Goal: Information Seeking & Learning: Learn about a topic

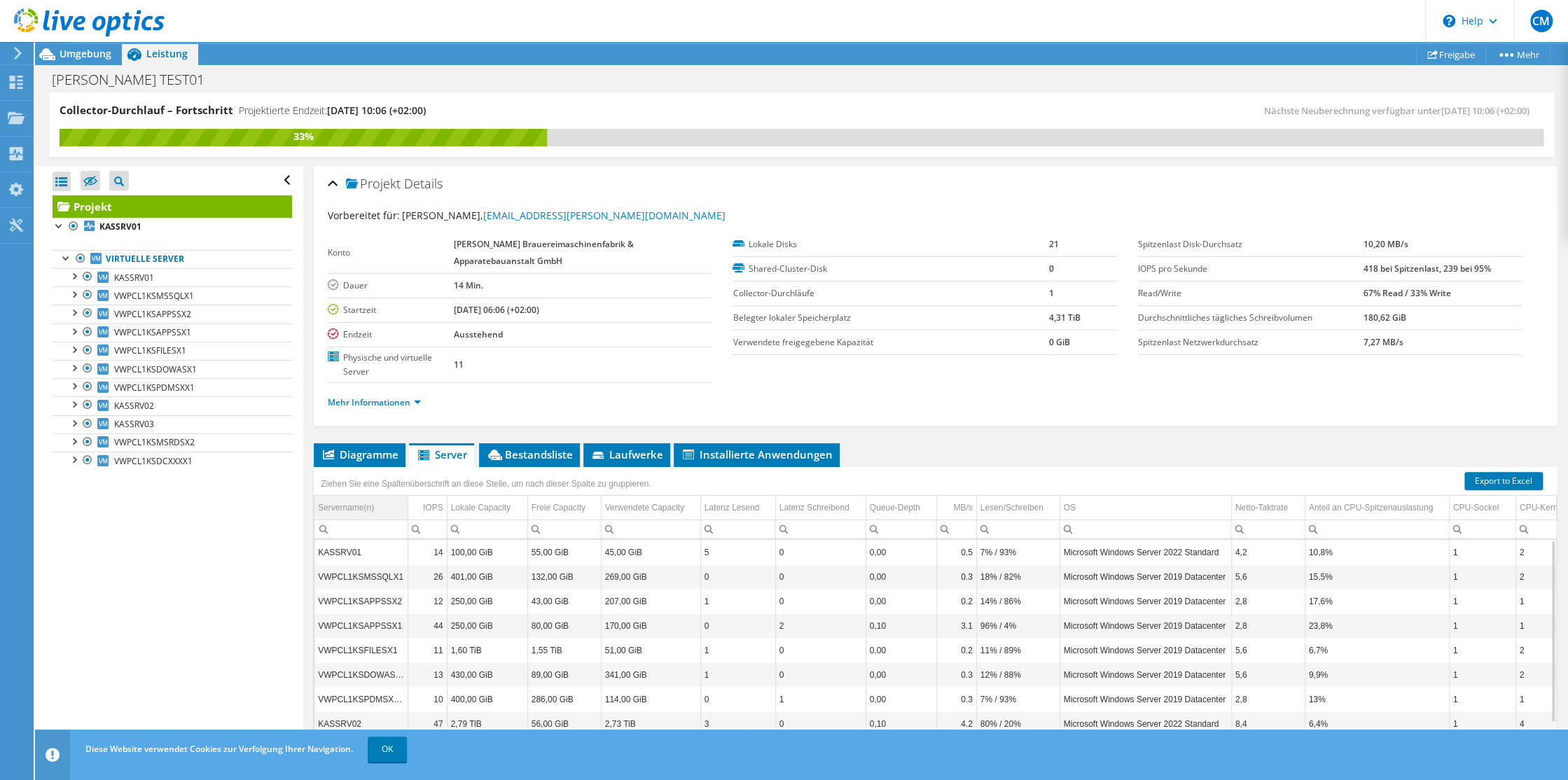
scroll to position [61, 0]
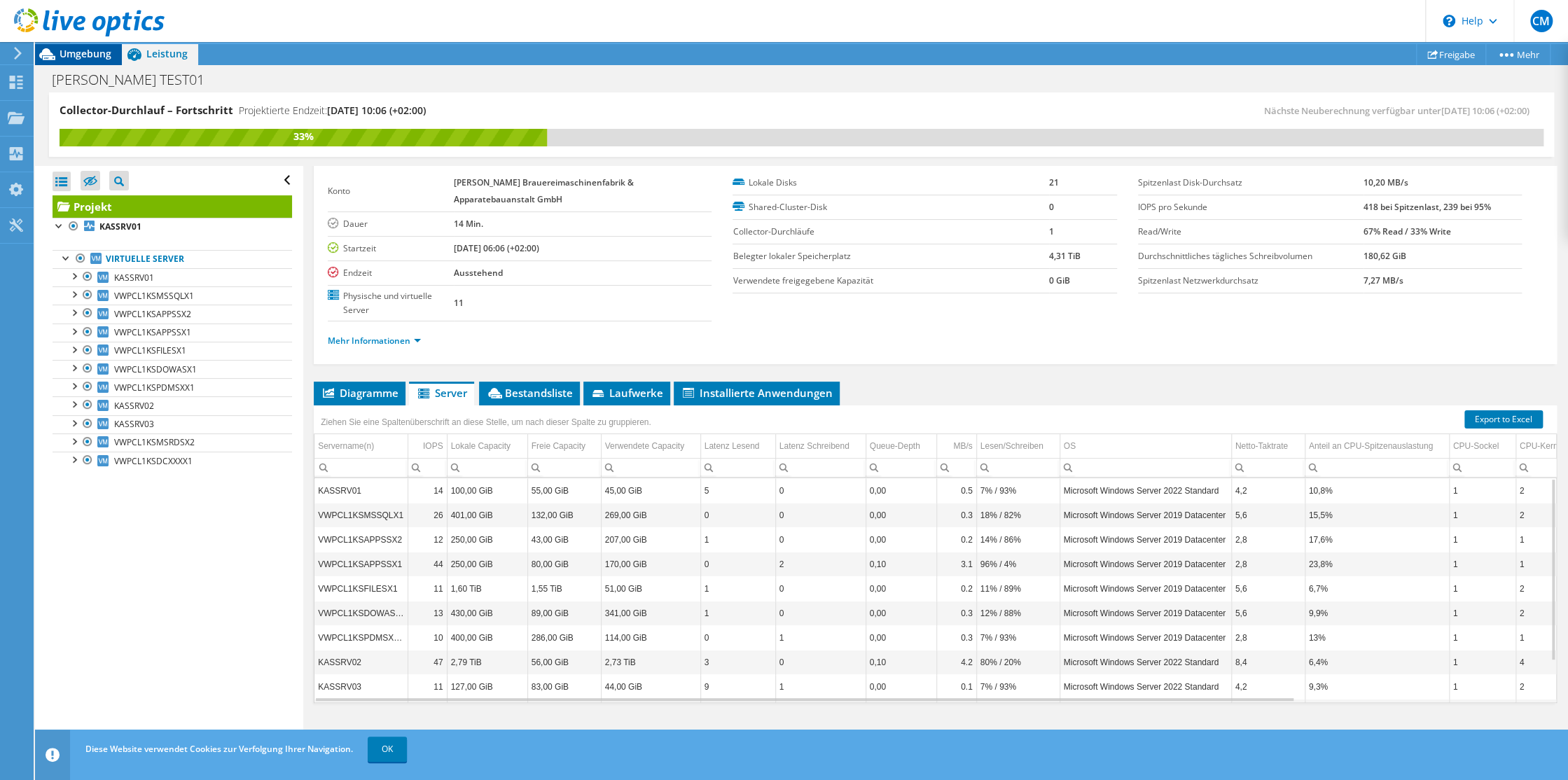
click at [75, 52] on span "Umgebung" at bounding box center [85, 53] width 52 height 13
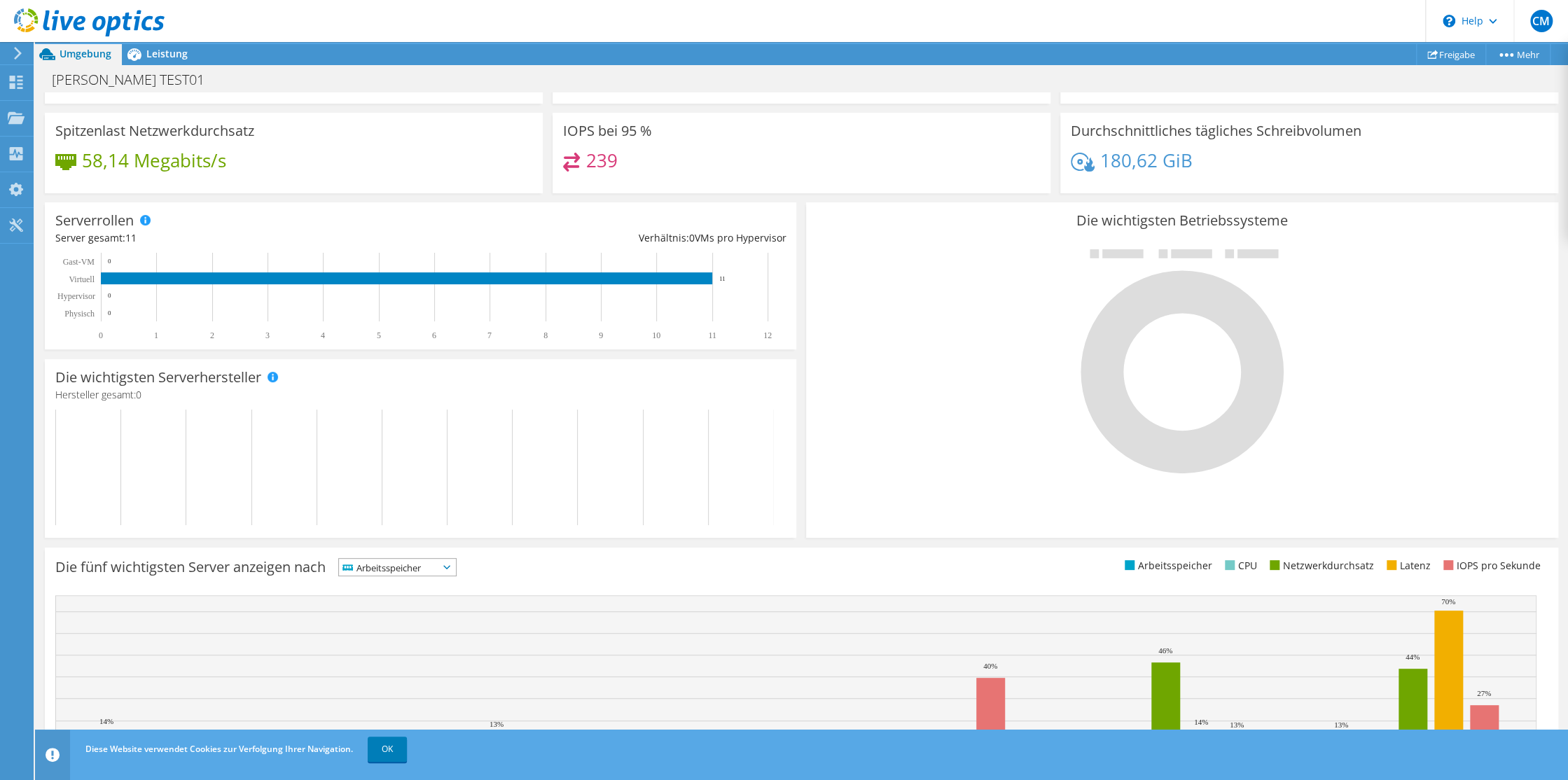
scroll to position [235, 0]
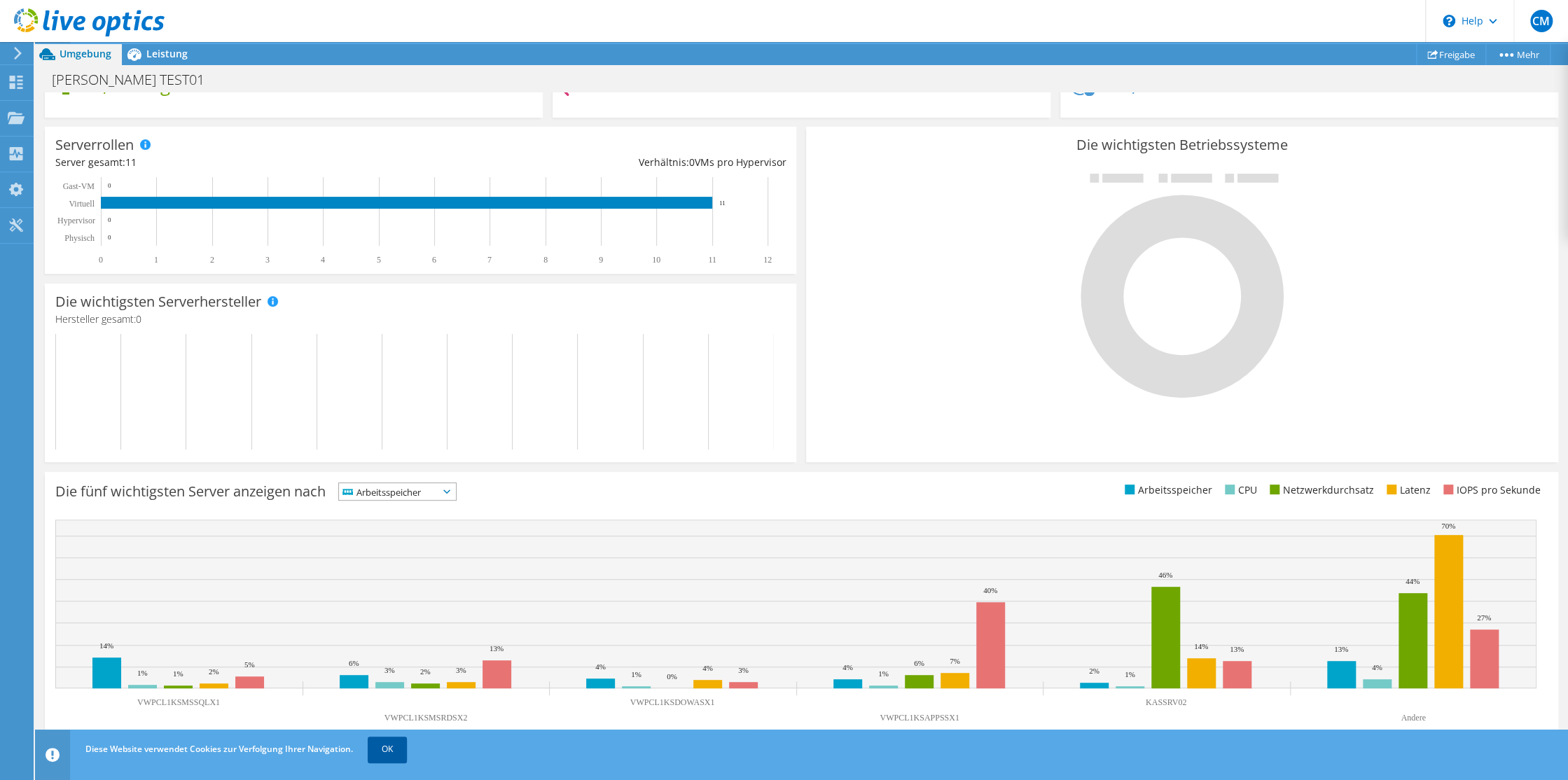
click at [383, 750] on link "OK" at bounding box center [387, 750] width 40 height 25
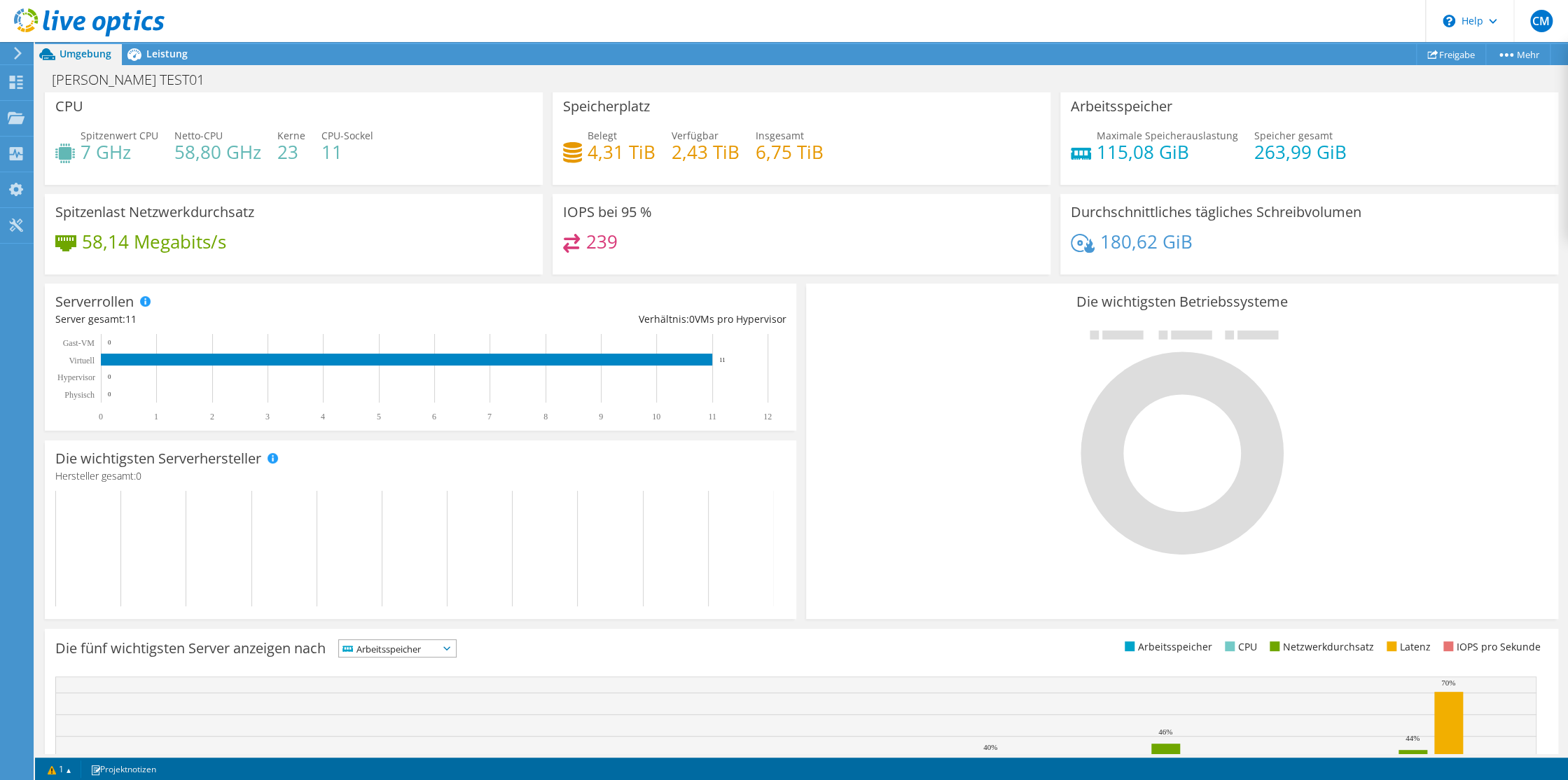
scroll to position [0, 0]
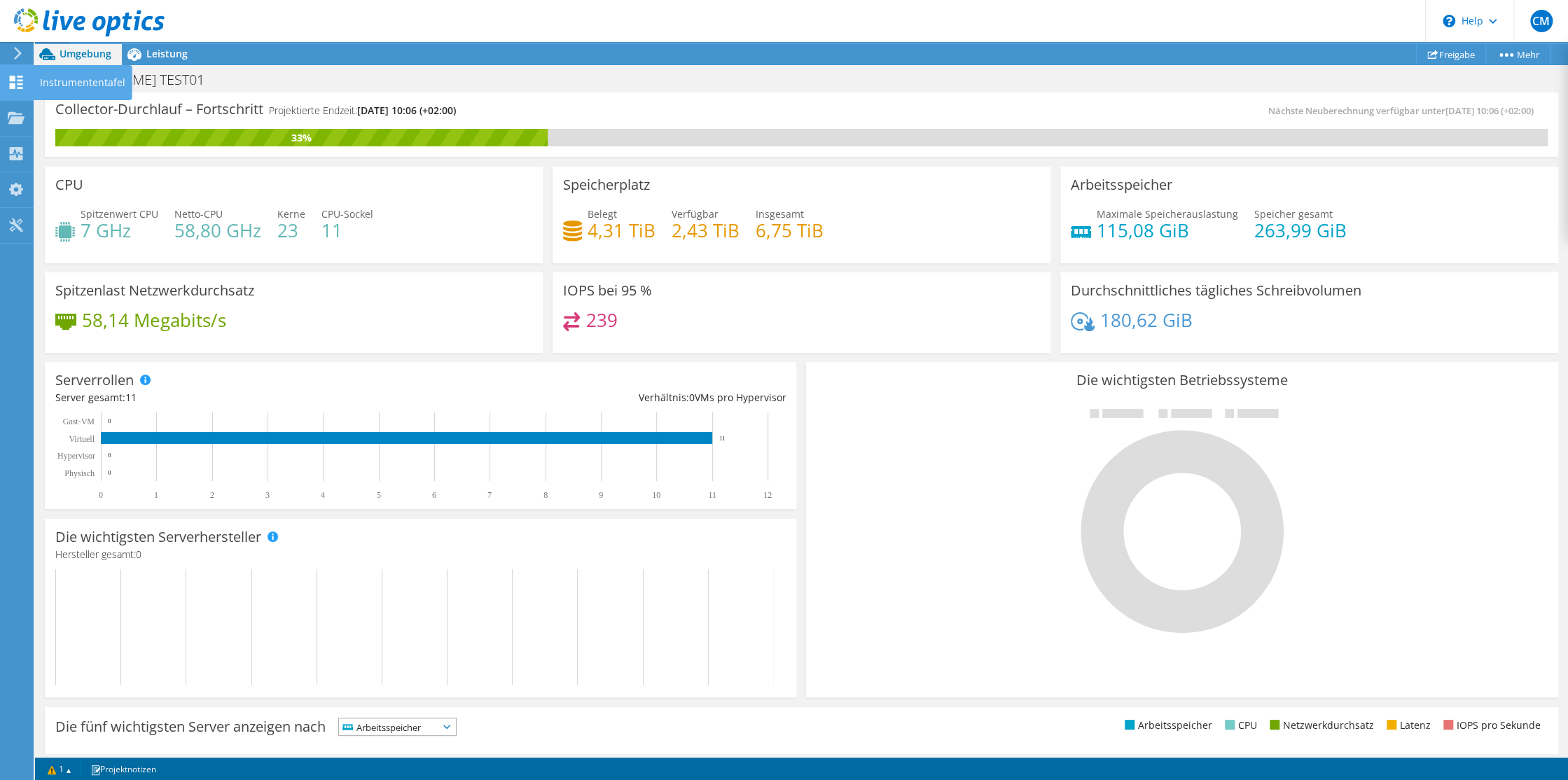
click at [16, 77] on icon at bounding box center [16, 82] width 17 height 13
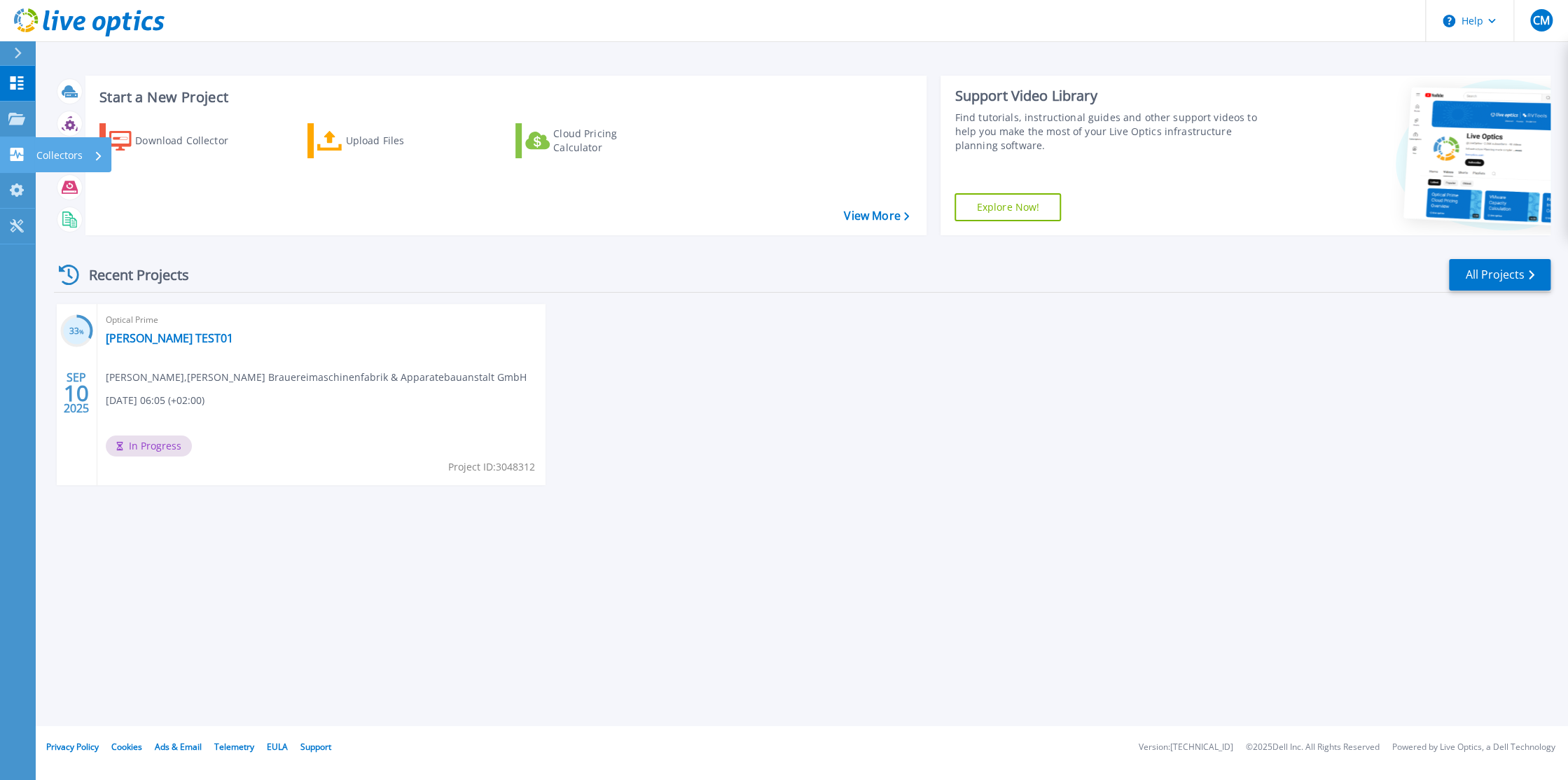
click at [16, 161] on link "Collectors Collectors" at bounding box center [18, 155] width 35 height 36
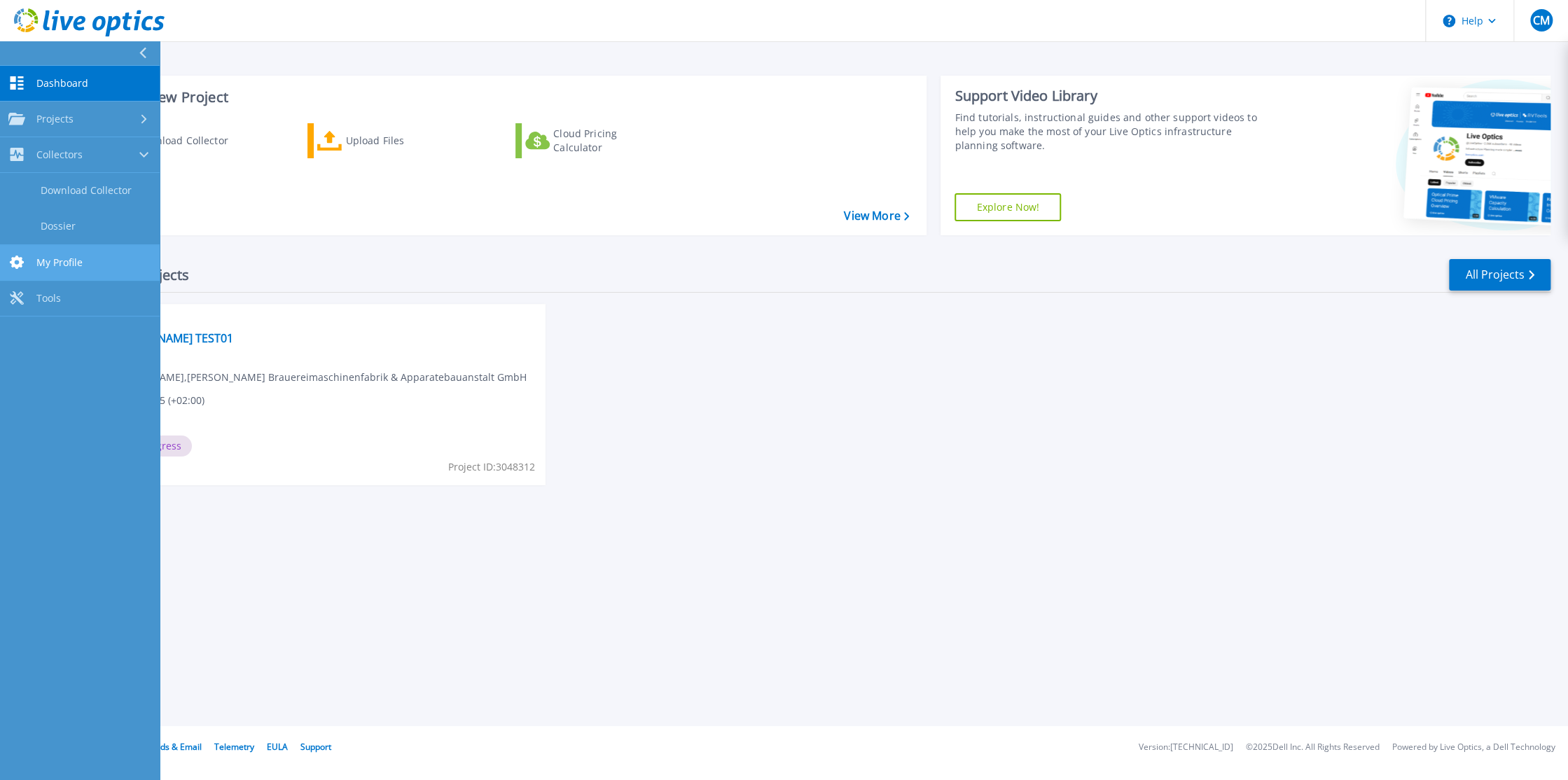
click at [27, 266] on link "My Profile My Profile" at bounding box center [80, 263] width 160 height 36
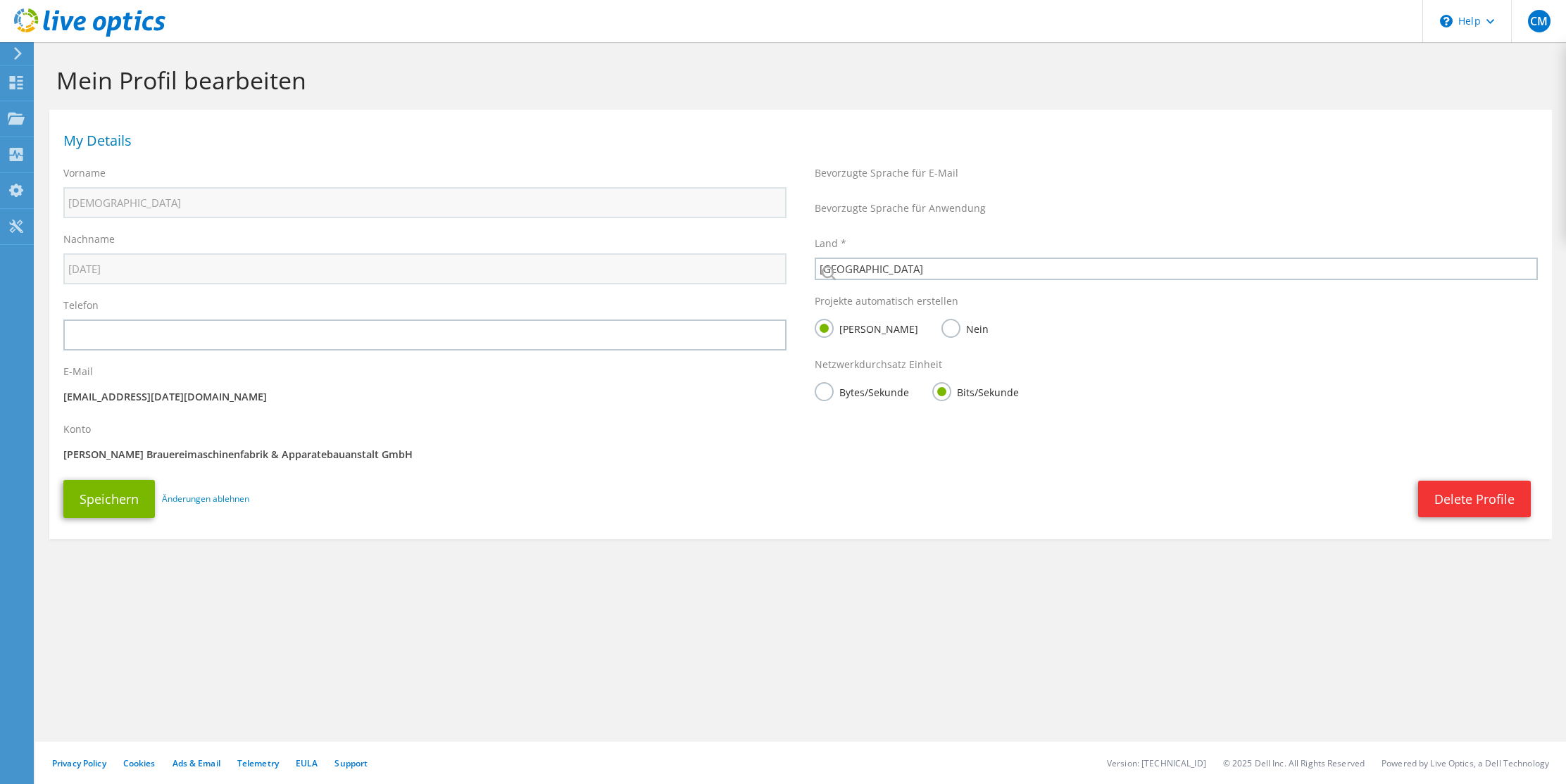
select select "56"
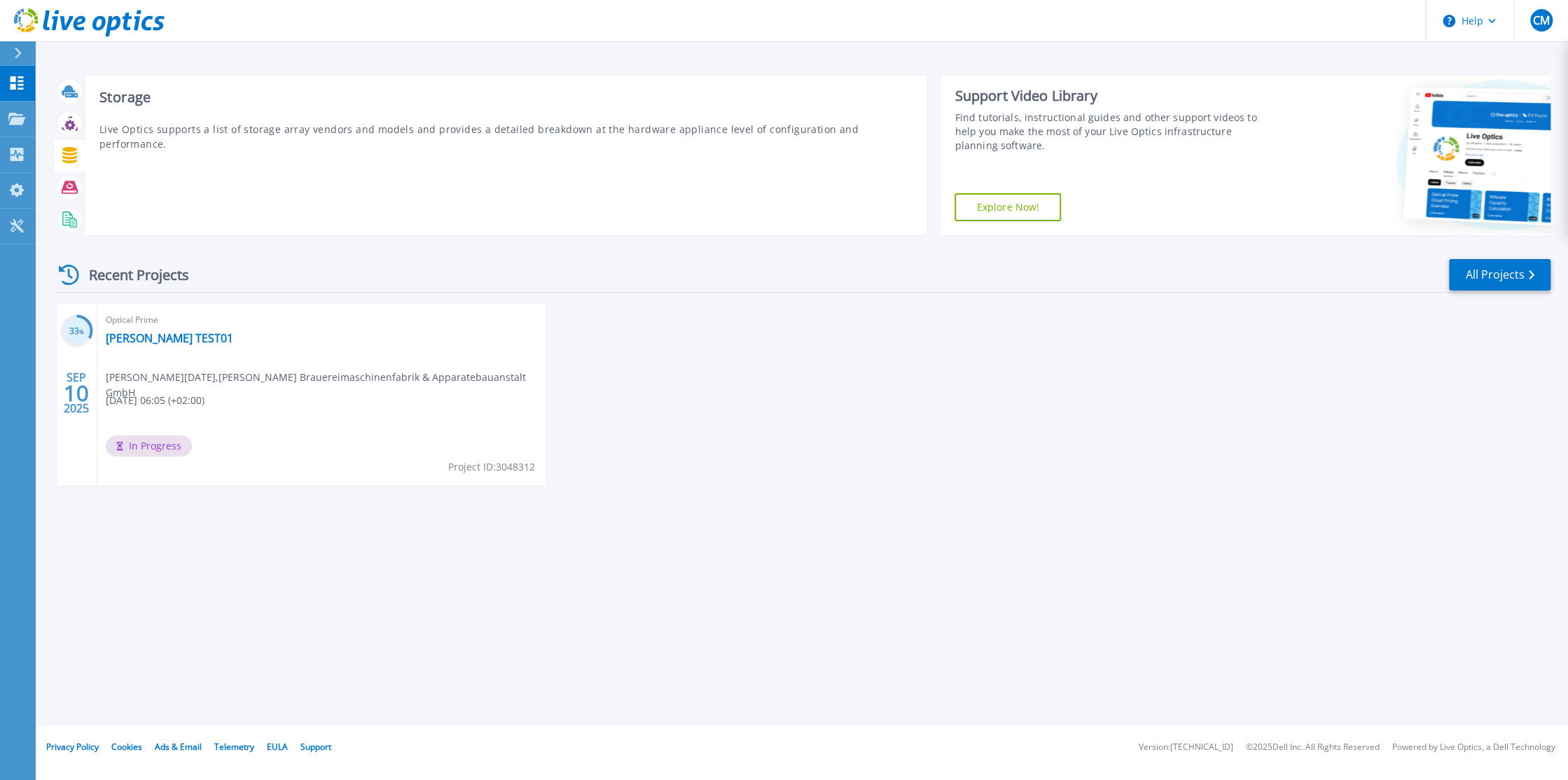
click at [68, 150] on icon at bounding box center [69, 155] width 15 height 16
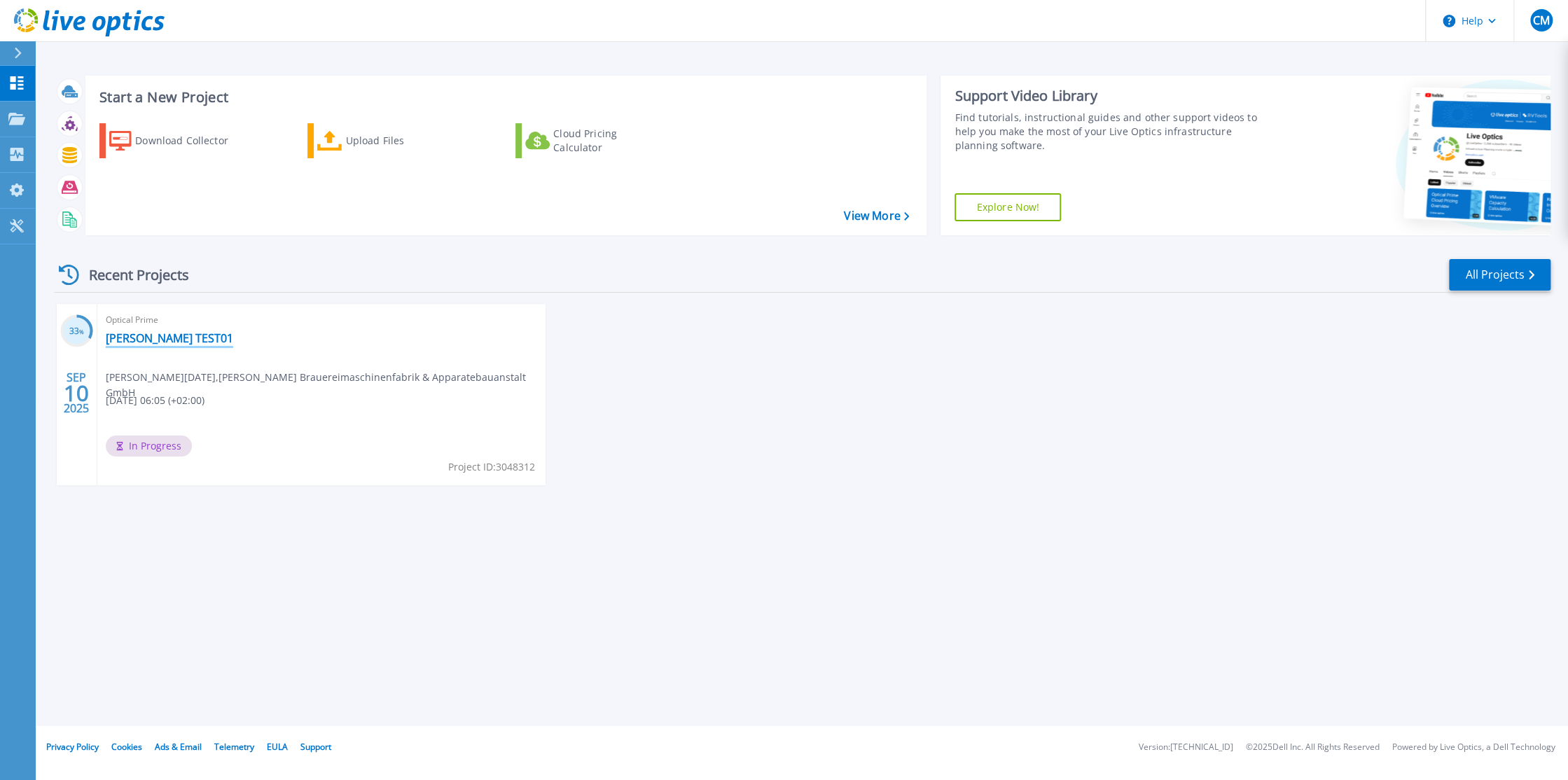
click at [152, 342] on link "[PERSON_NAME] TEST01" at bounding box center [170, 338] width 127 height 14
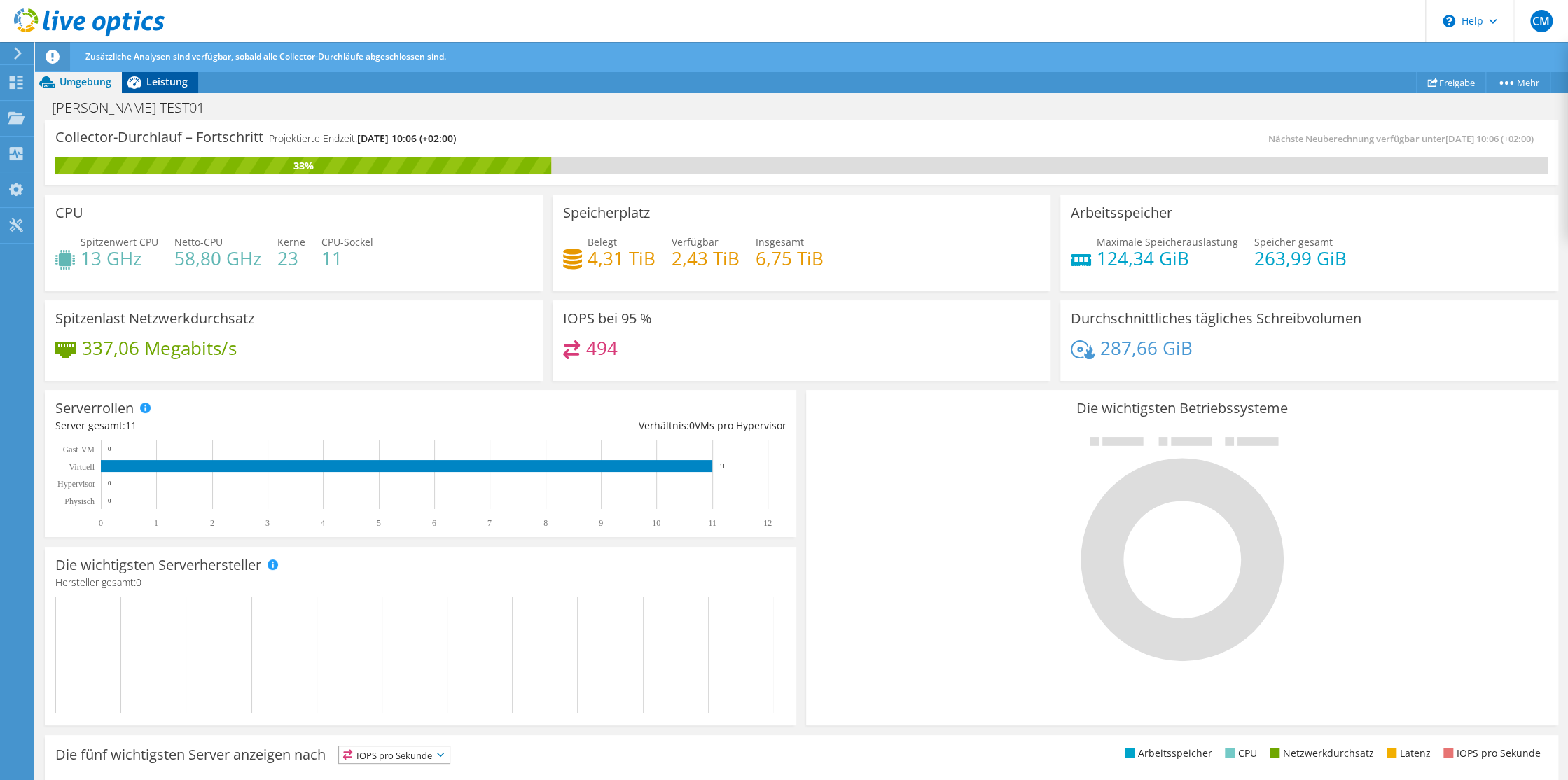
click at [156, 82] on span "Leistung" at bounding box center [167, 81] width 41 height 13
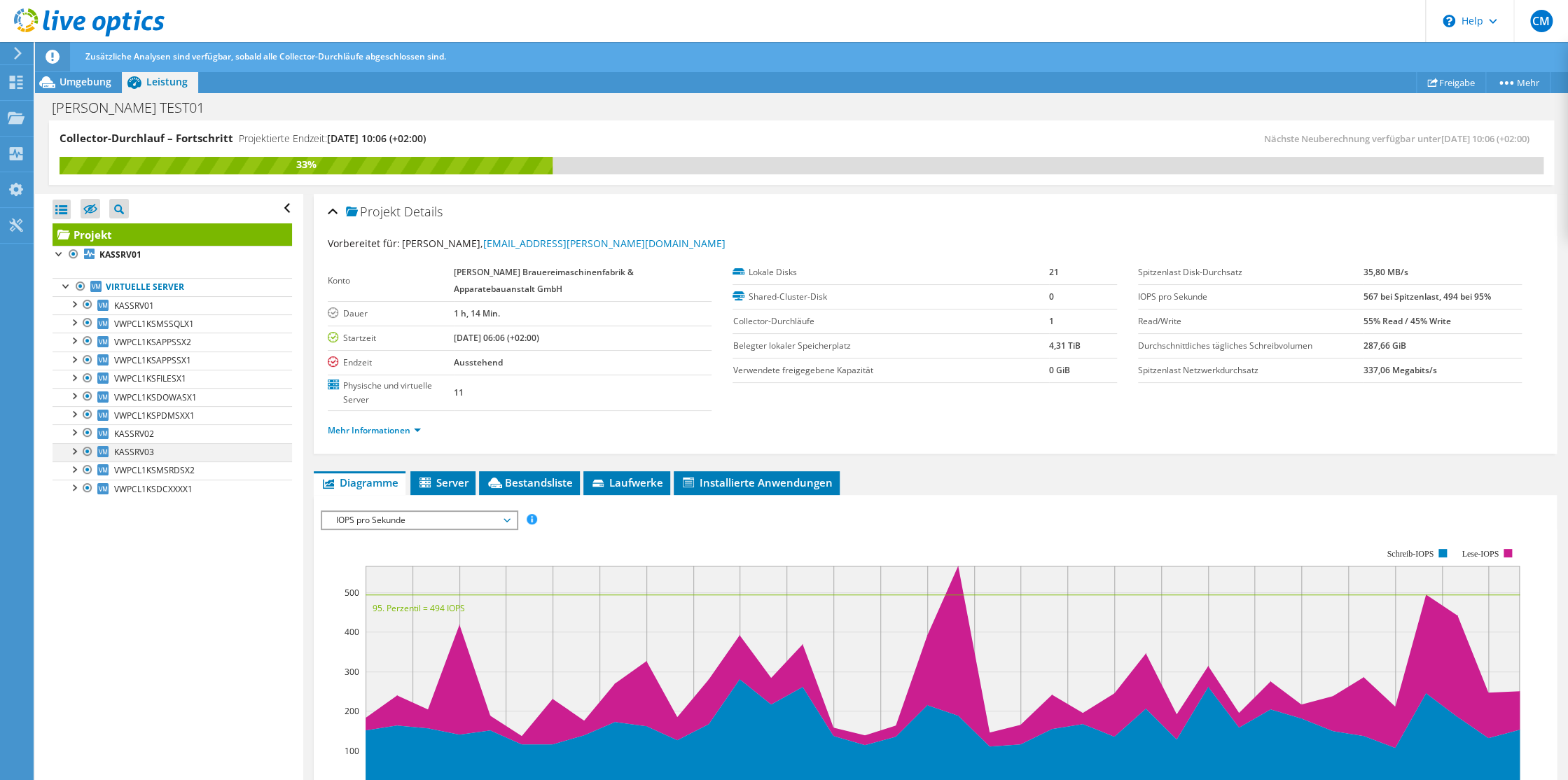
click at [74, 449] on div at bounding box center [73, 450] width 14 height 14
click at [130, 451] on span "KASSRV03" at bounding box center [134, 451] width 40 height 12
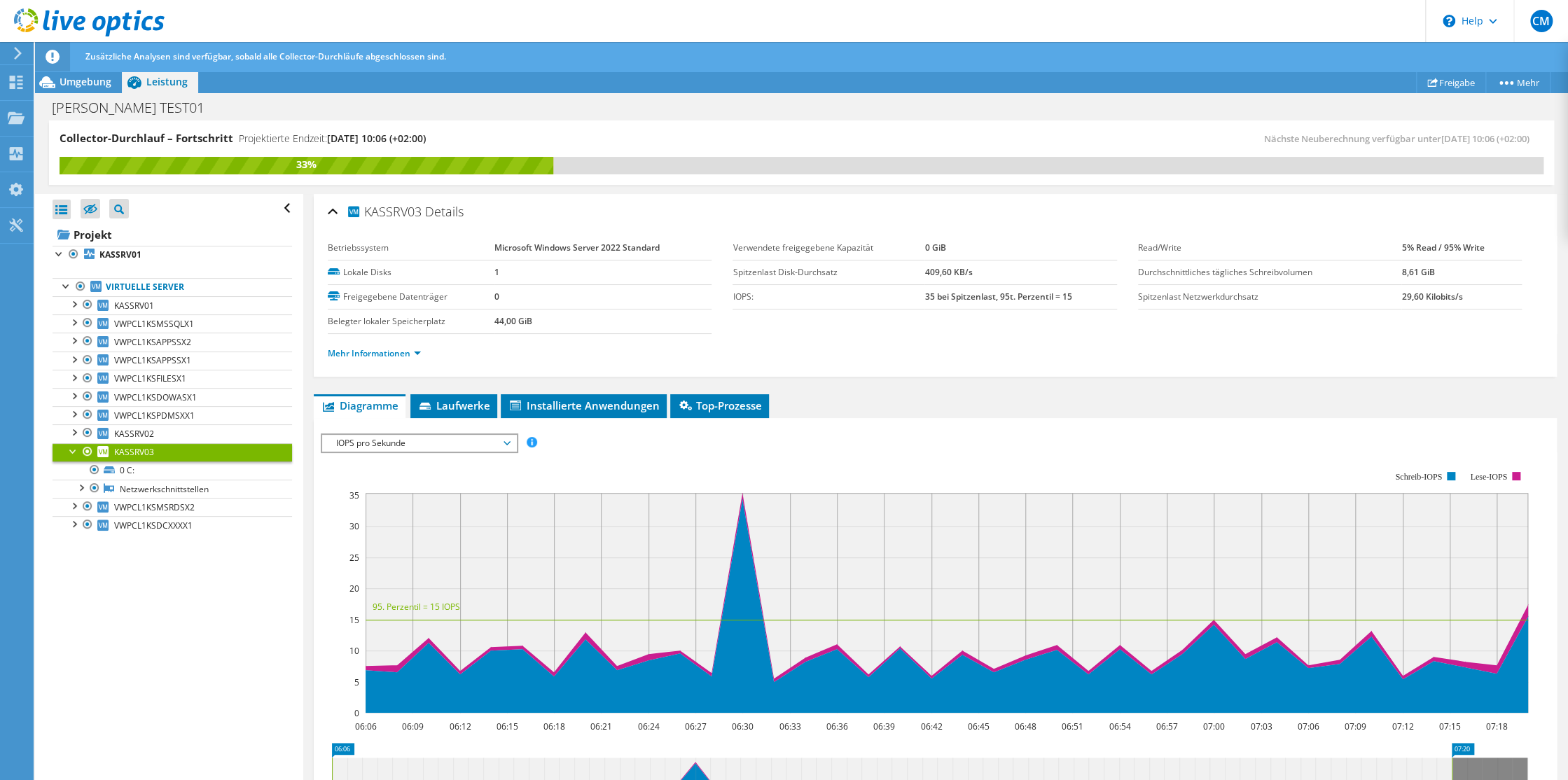
click at [74, 449] on div at bounding box center [73, 450] width 14 height 14
click at [167, 467] on span "VWPCL1KSMSRDSX2" at bounding box center [155, 470] width 81 height 12
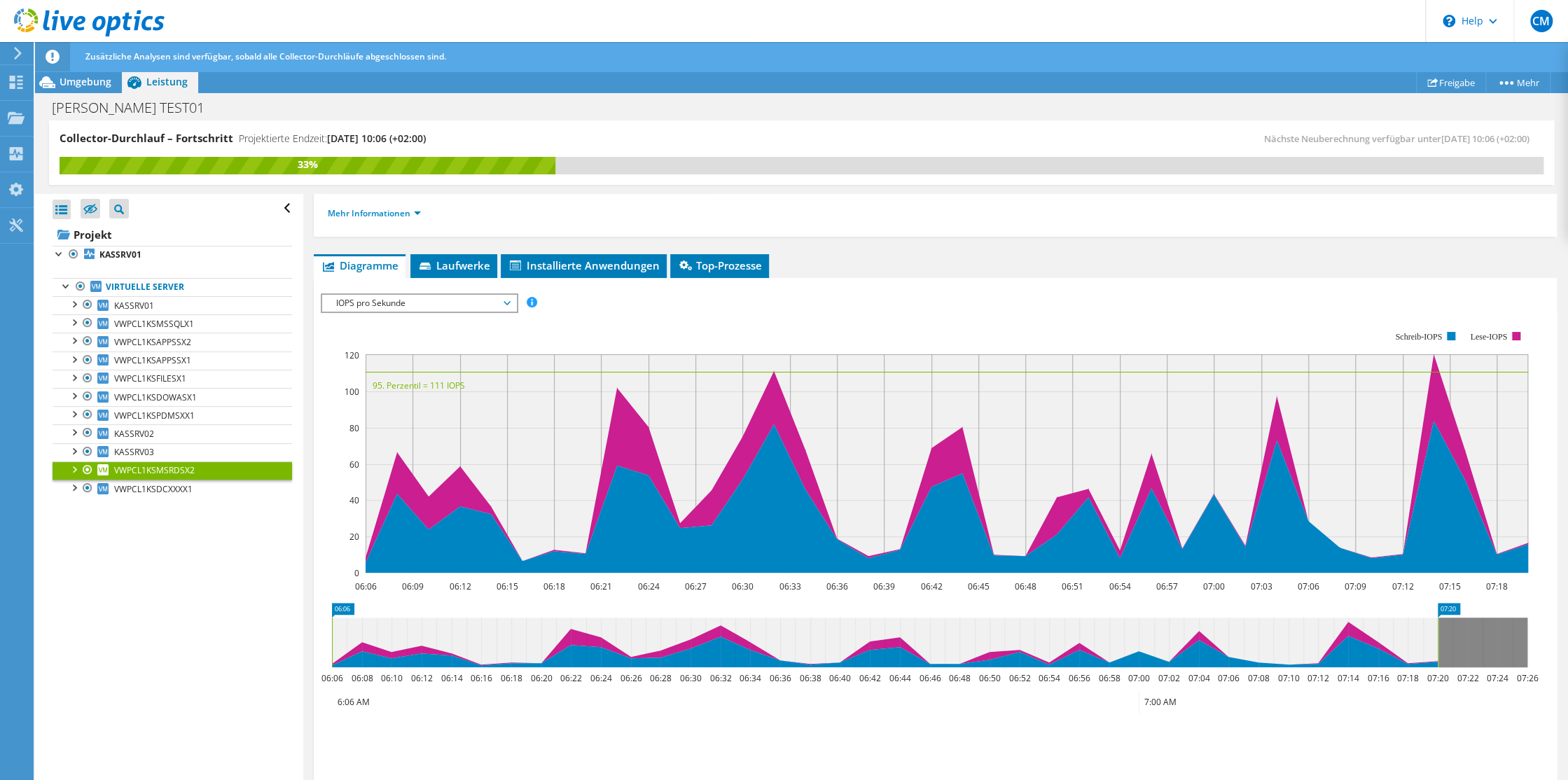
scroll to position [70, 0]
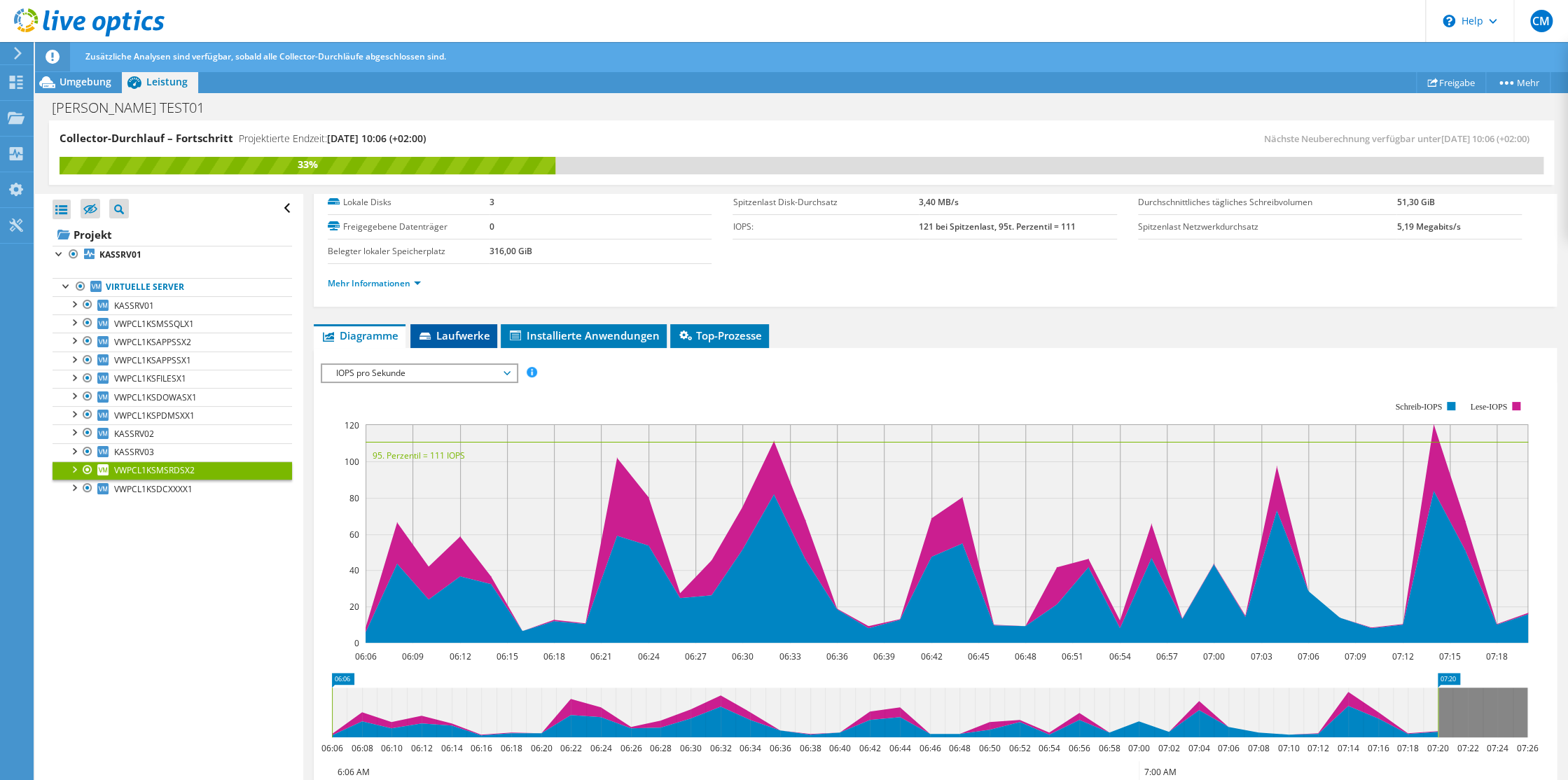
click at [461, 341] on span "Laufwerke" at bounding box center [454, 336] width 73 height 14
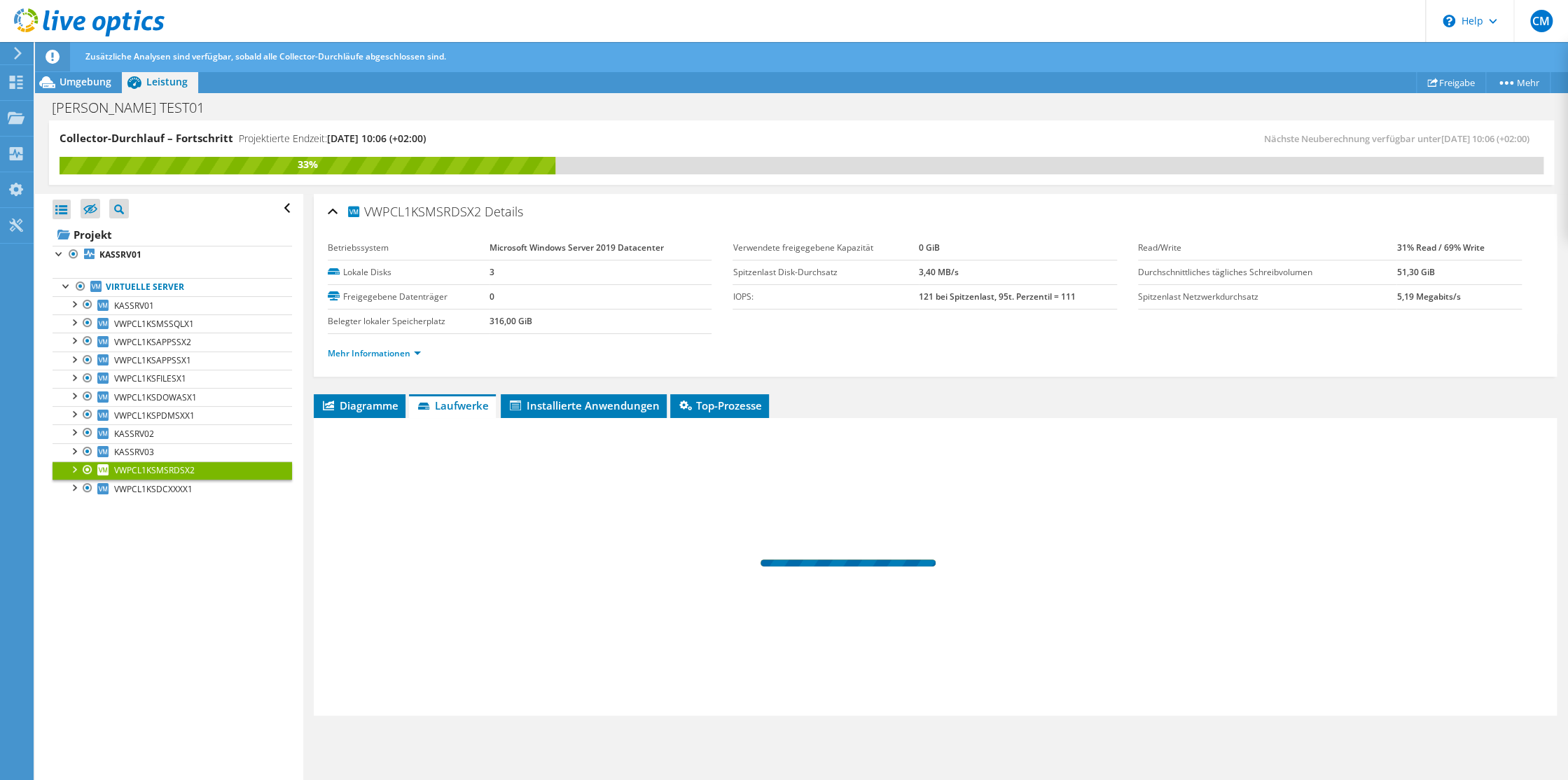
scroll to position [0, 0]
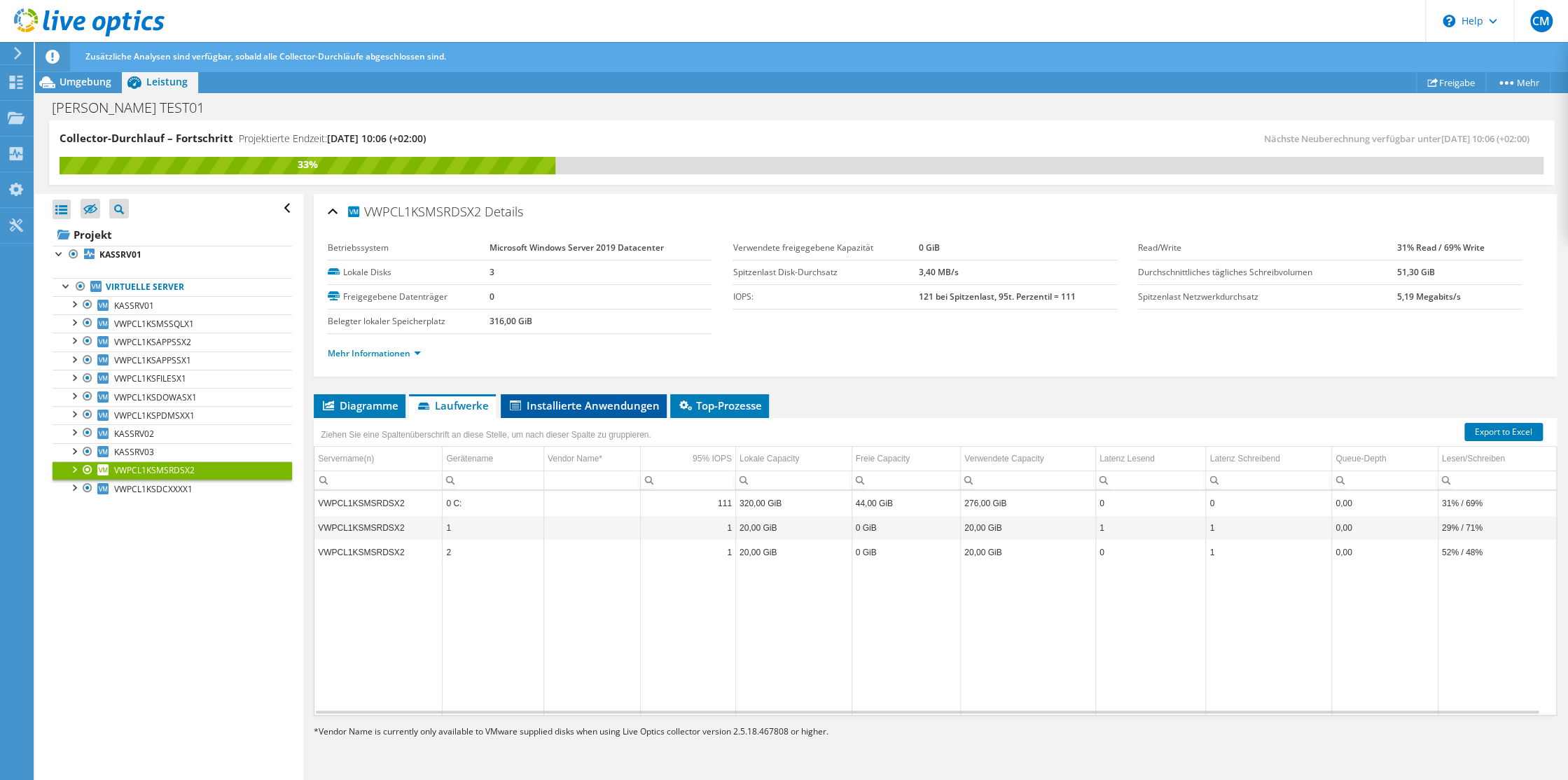
click at [554, 402] on span "Installierte Anwendungen" at bounding box center [584, 406] width 152 height 14
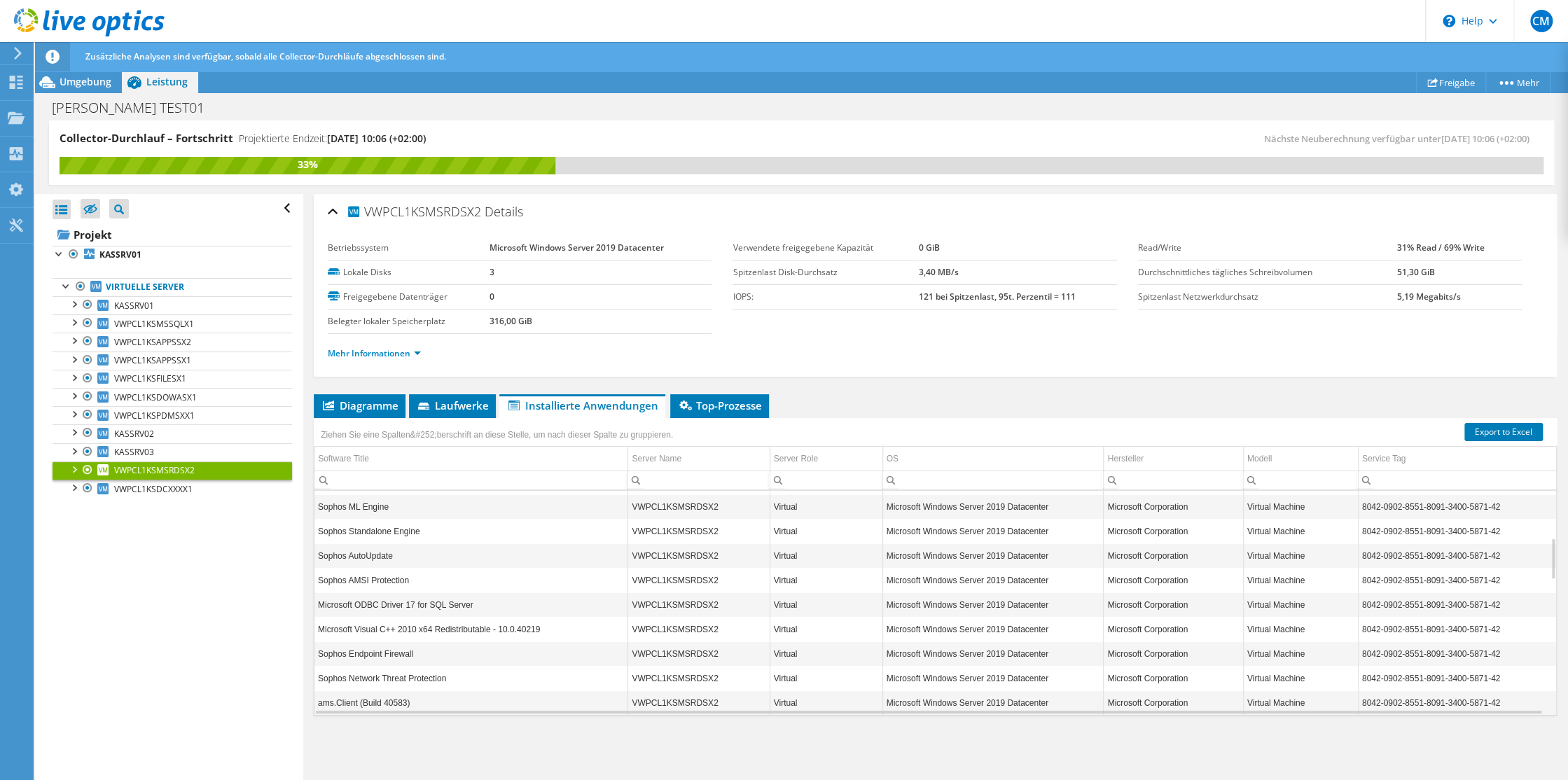
scroll to position [84, 0]
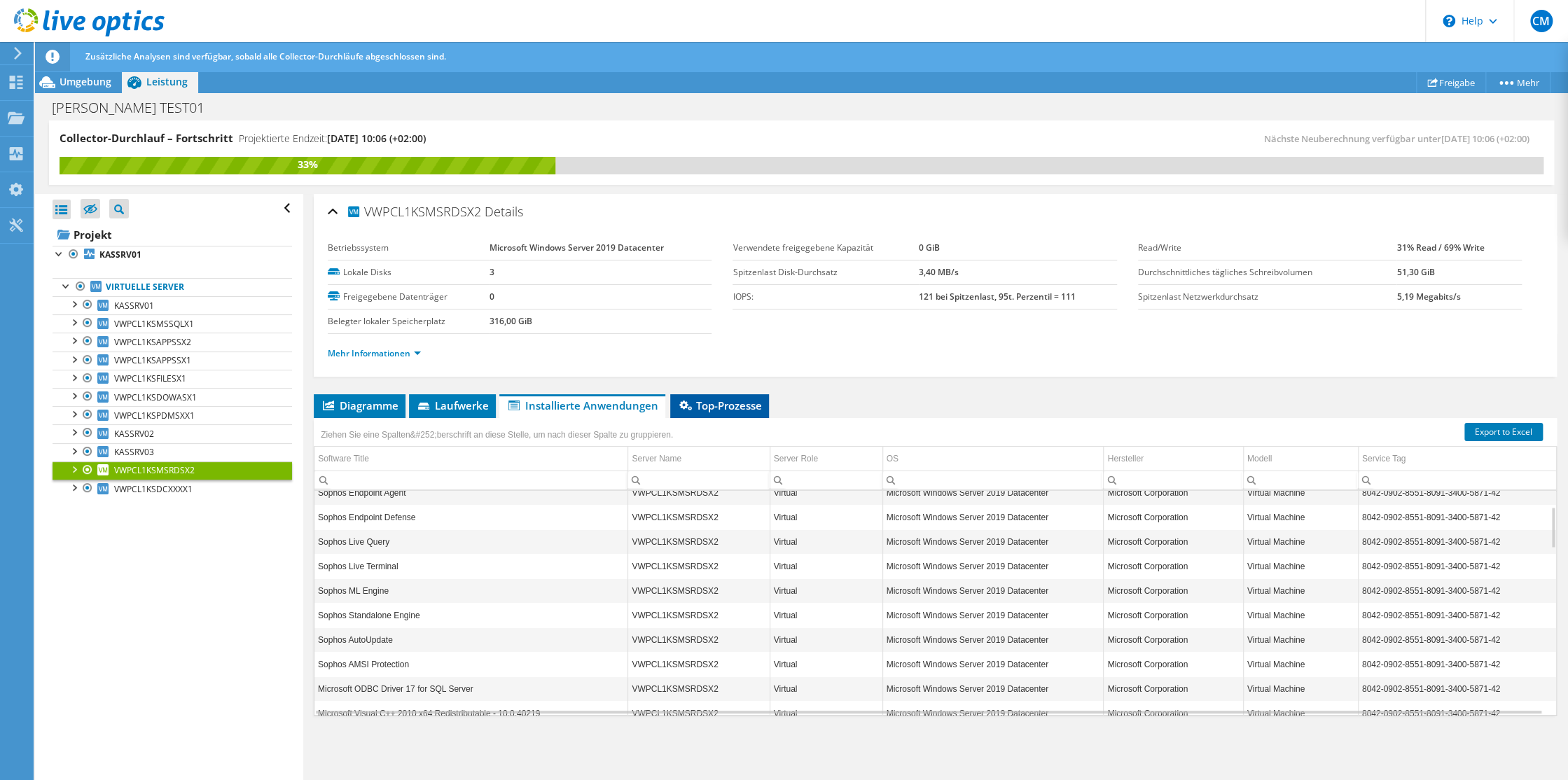
click at [718, 404] on span "Top-Prozesse" at bounding box center [720, 406] width 85 height 14
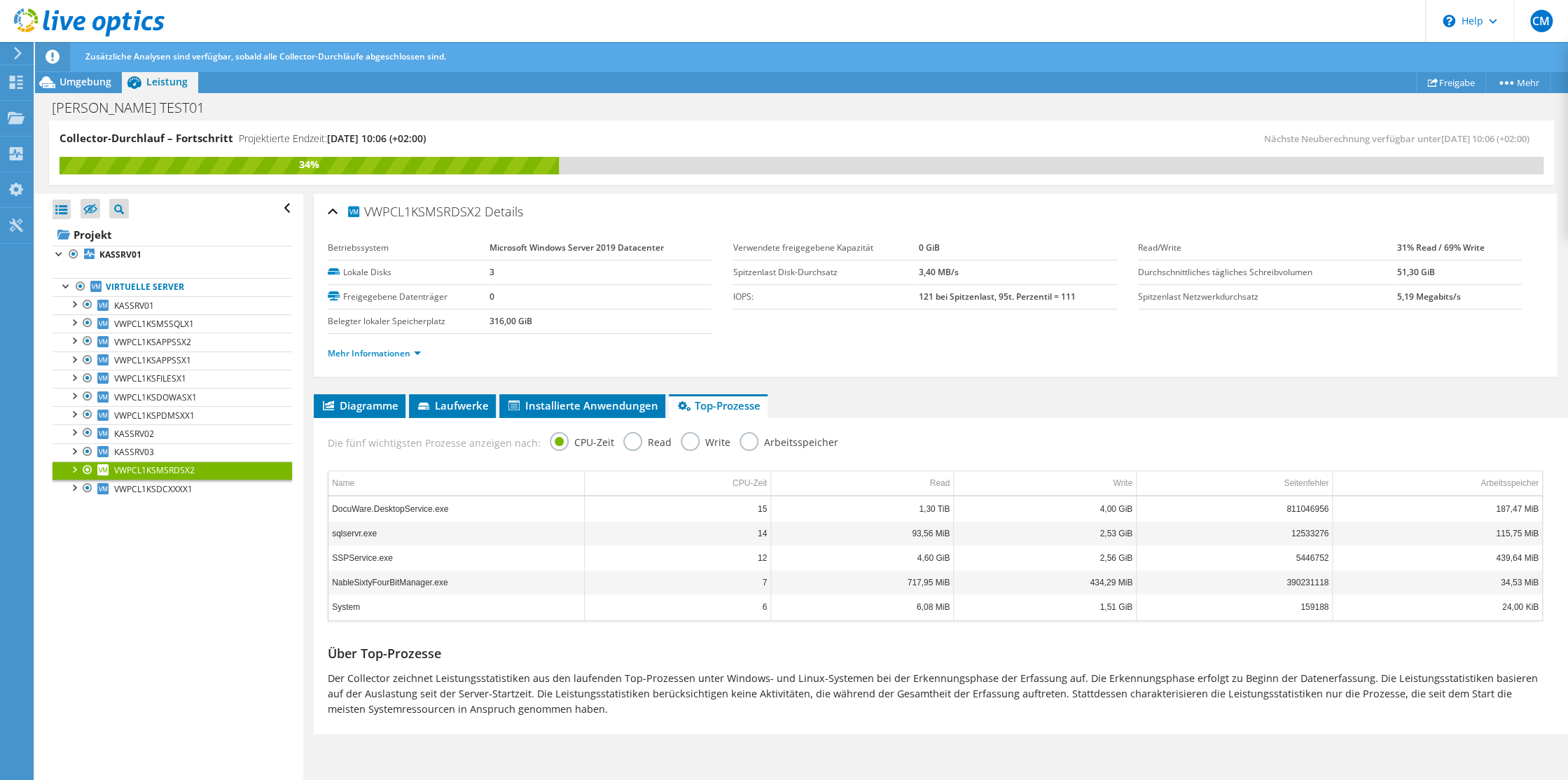
click at [746, 436] on label "Arbeitsspeicher" at bounding box center [789, 441] width 99 height 18
click at [0, 0] on input "Arbeitsspeicher" at bounding box center [0, 0] width 0 height 0
click at [138, 489] on span "VWPCL1KSDCXXXX1" at bounding box center [153, 489] width 78 height 12
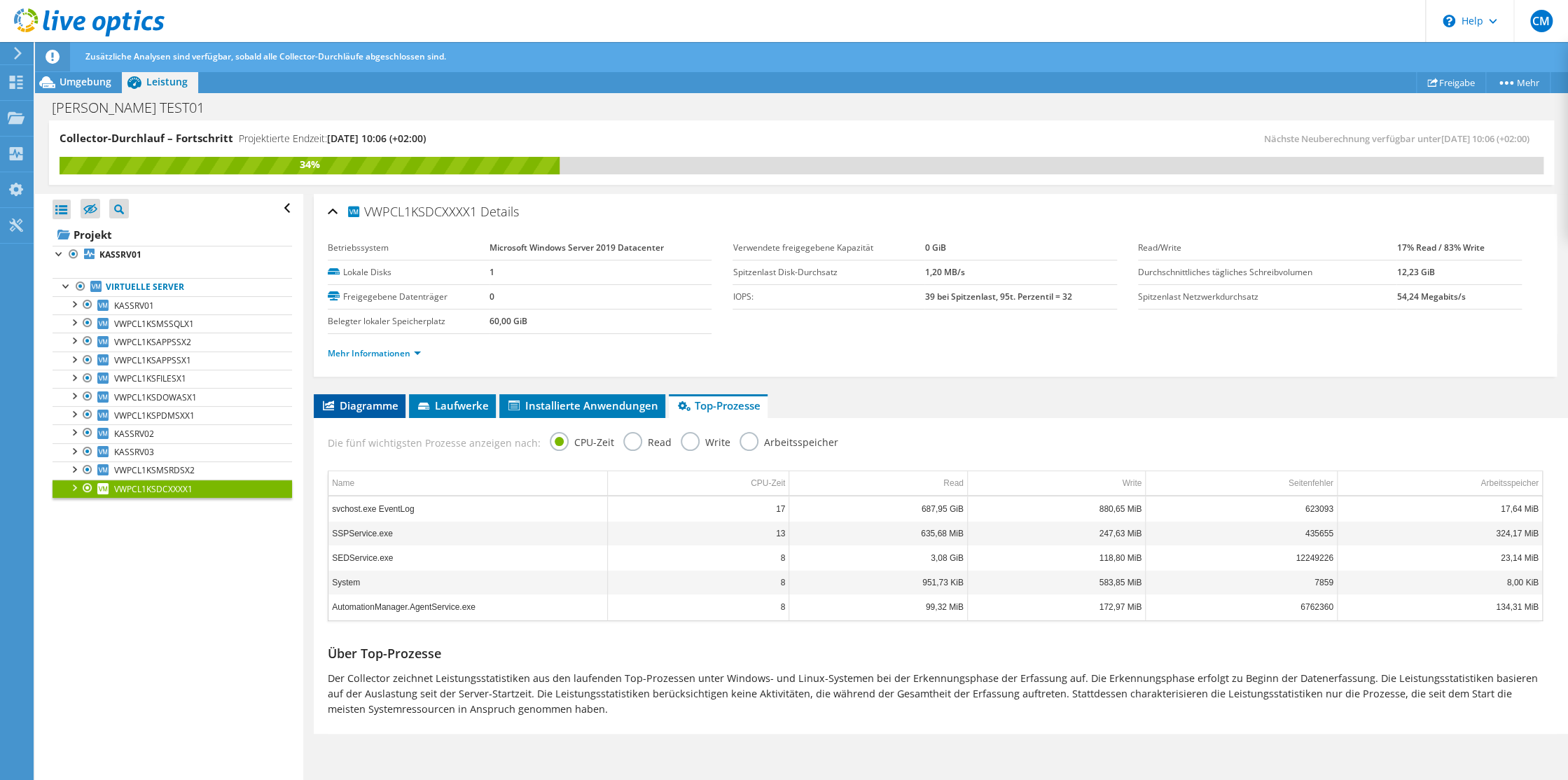
click at [355, 402] on span "Diagramme" at bounding box center [360, 406] width 78 height 14
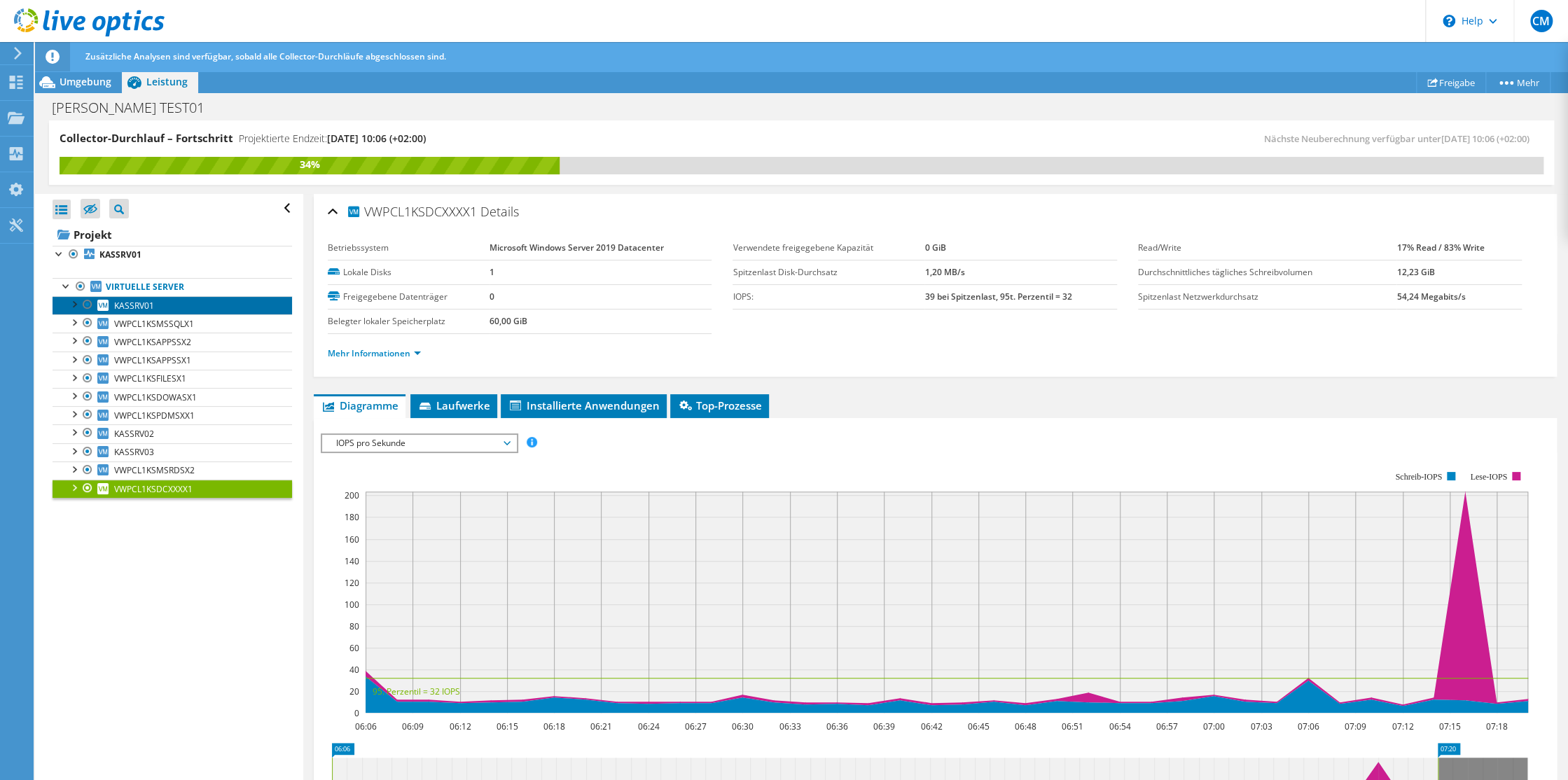
click at [131, 303] on span "KASSRV01" at bounding box center [134, 305] width 40 height 12
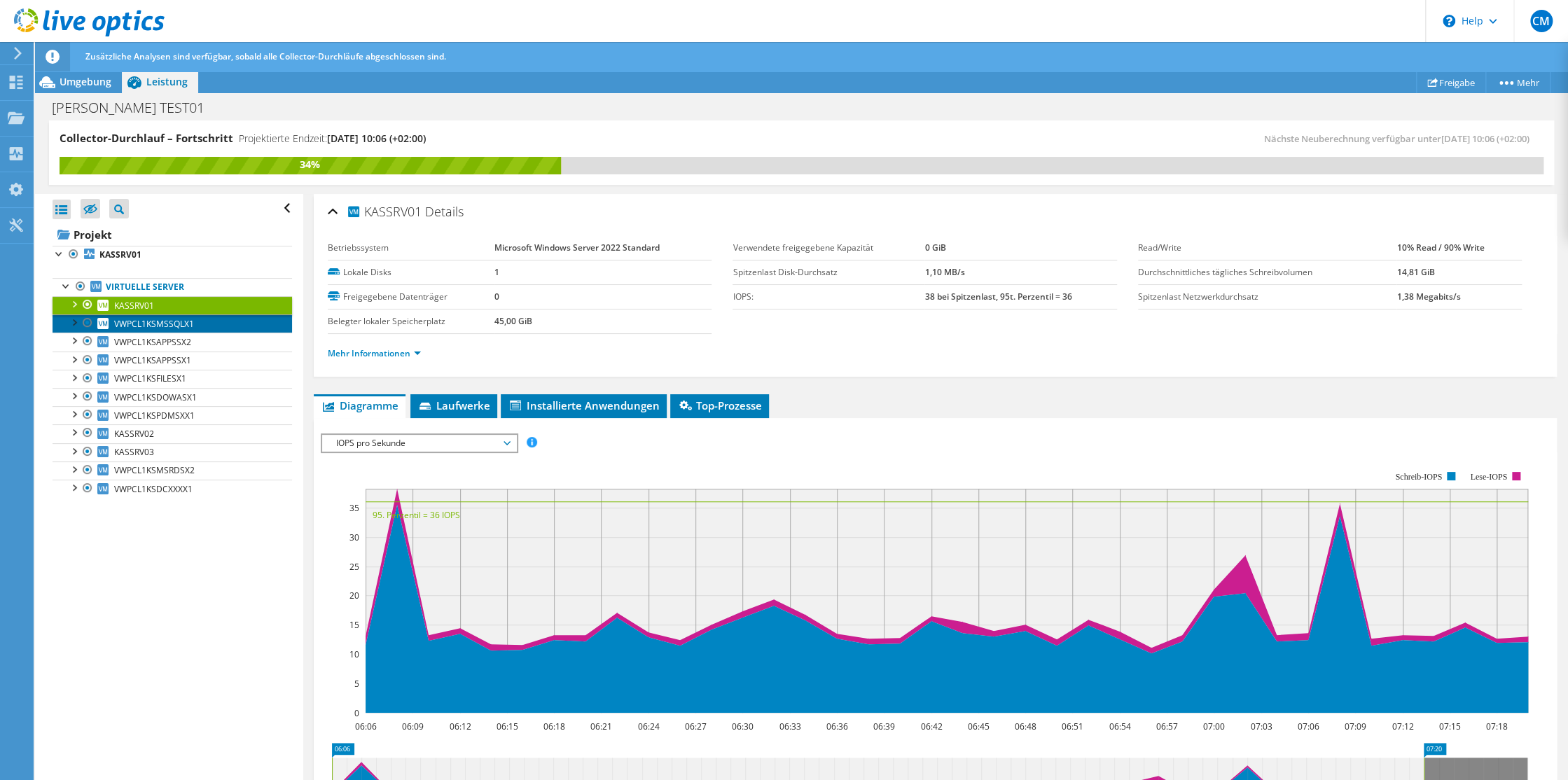
click at [137, 321] on span "VWPCL1KSMSSQLX1" at bounding box center [154, 324] width 80 height 12
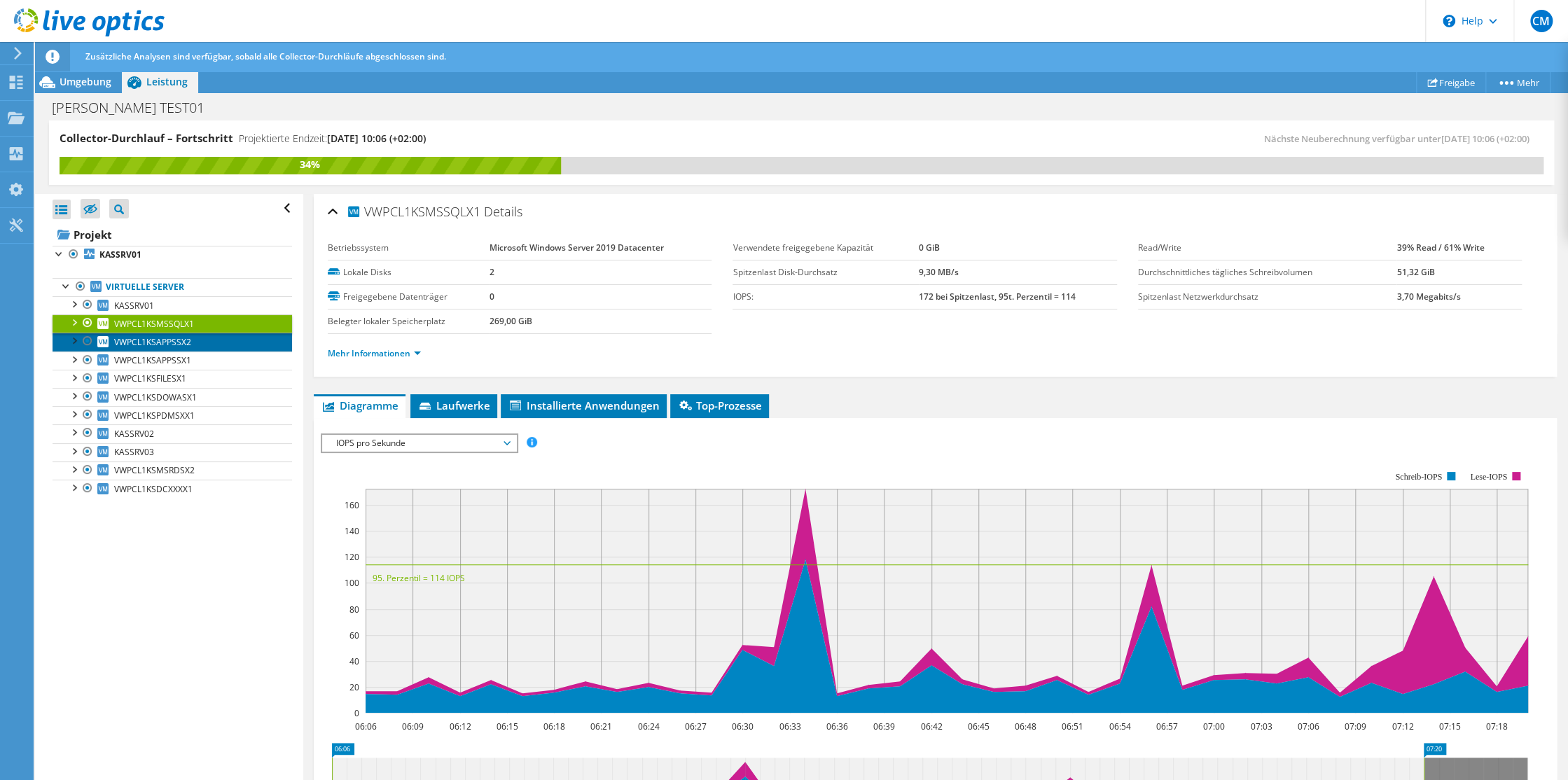
click at [140, 340] on span "VWPCL1KSAPPSSX2" at bounding box center [153, 342] width 77 height 12
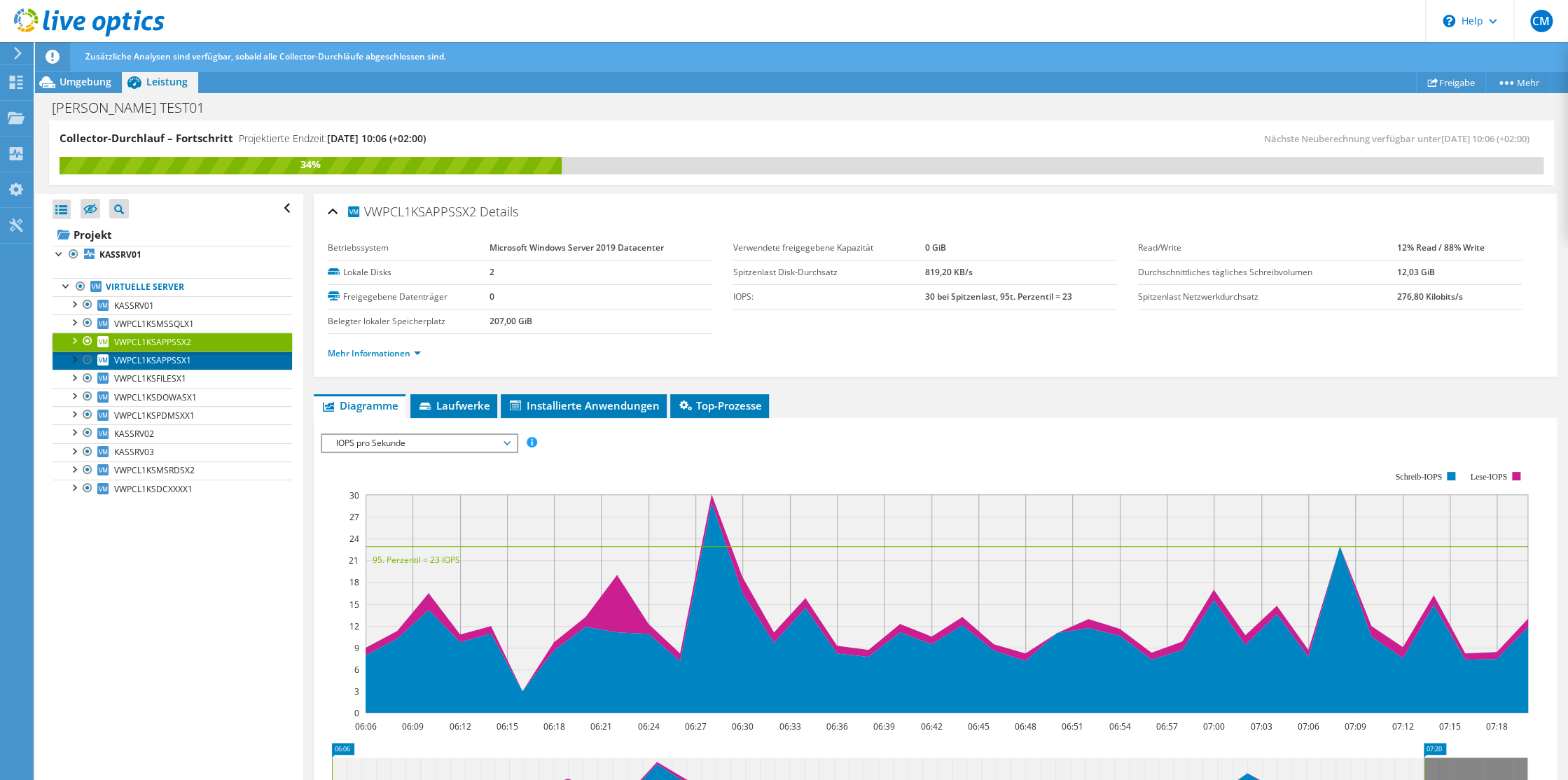
click at [142, 359] on span "VWPCL1KSAPPSSX1" at bounding box center [153, 360] width 77 height 12
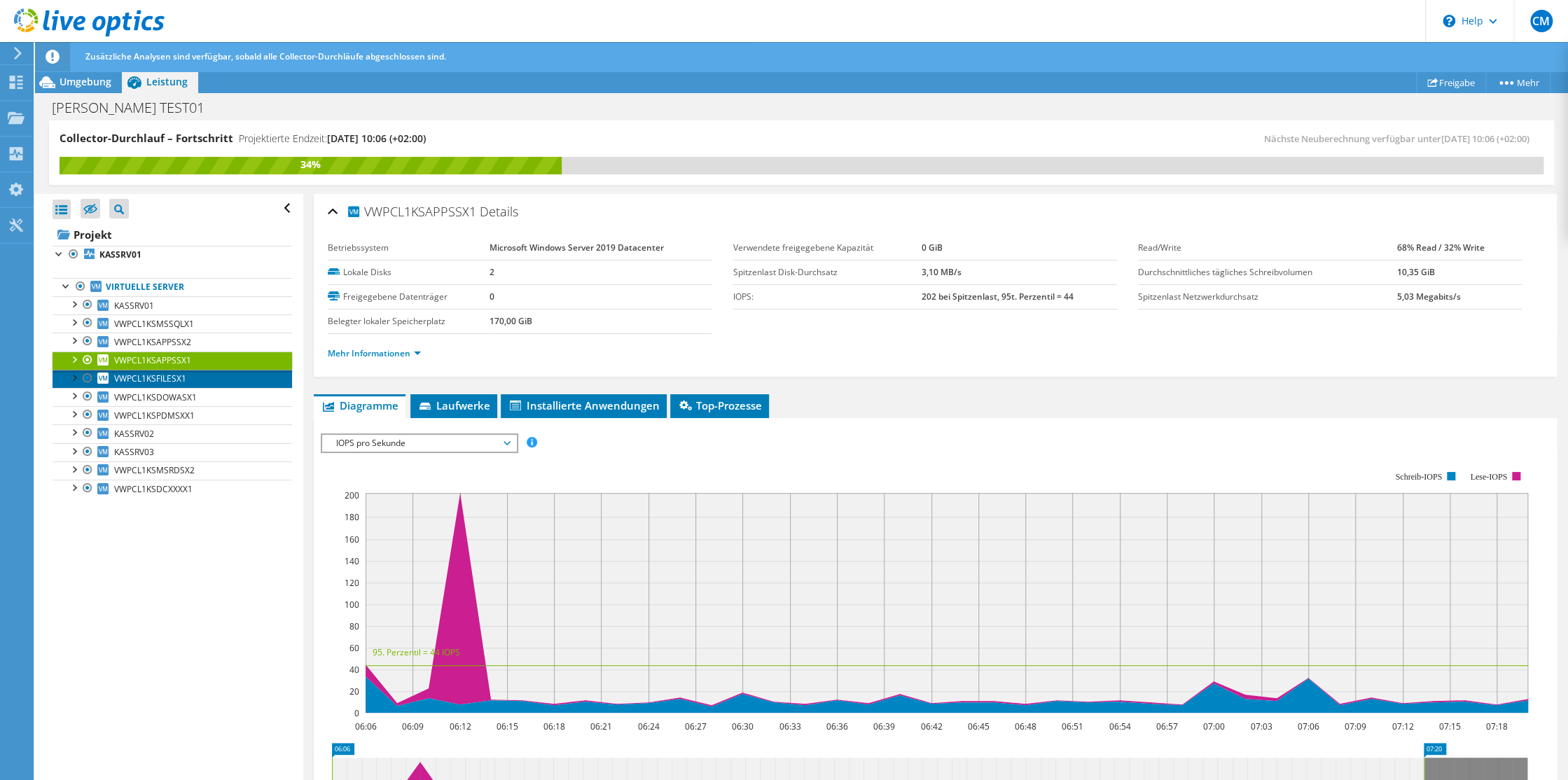
click at [148, 378] on span "VWPCL1KSFILESX1" at bounding box center [151, 378] width 72 height 12
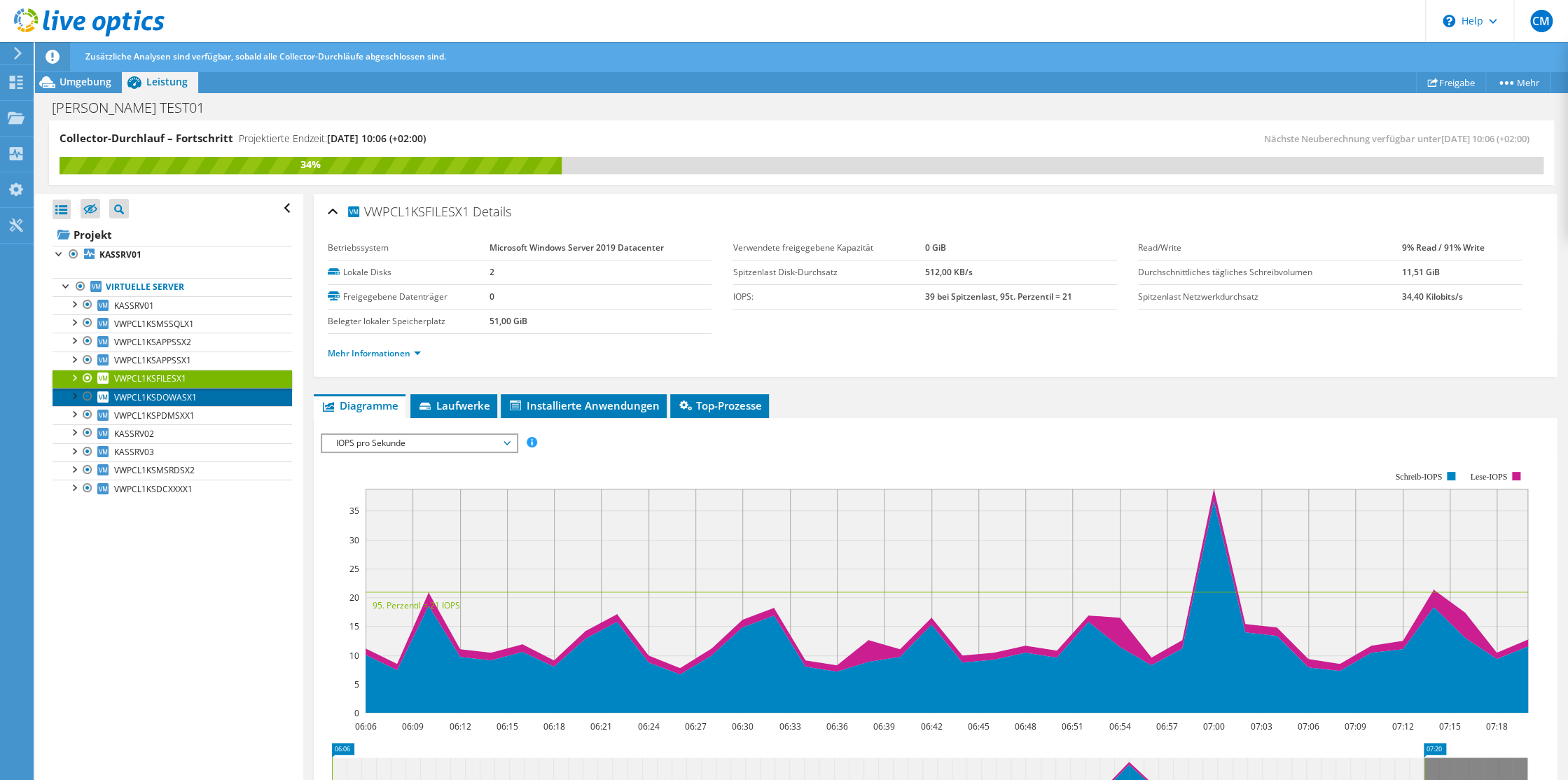
click at [148, 394] on span "VWPCL1KSDOWASX1" at bounding box center [155, 397] width 83 height 12
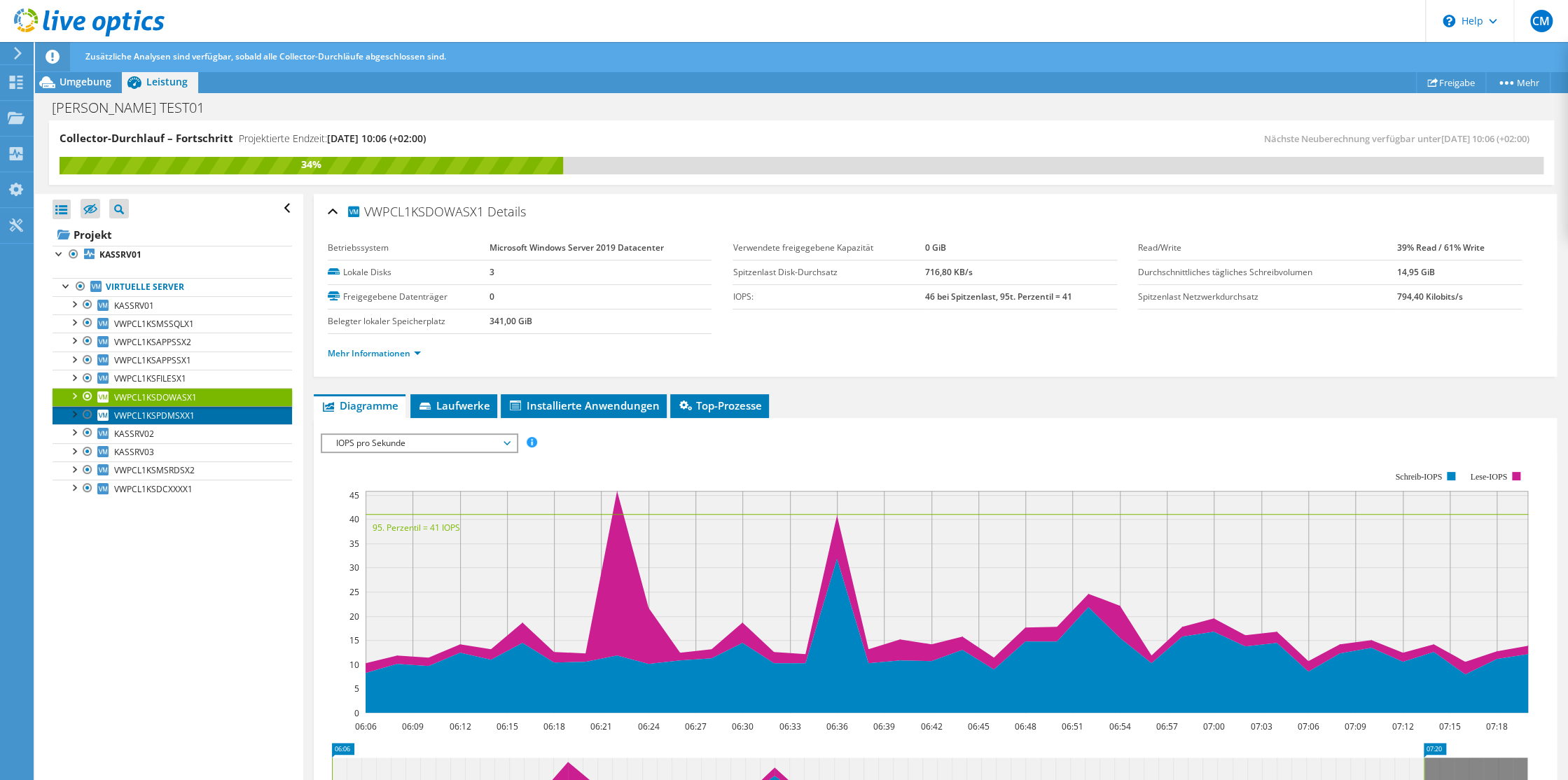
click at [155, 413] on span "VWPCL1KSPDMSXX1" at bounding box center [155, 415] width 81 height 12
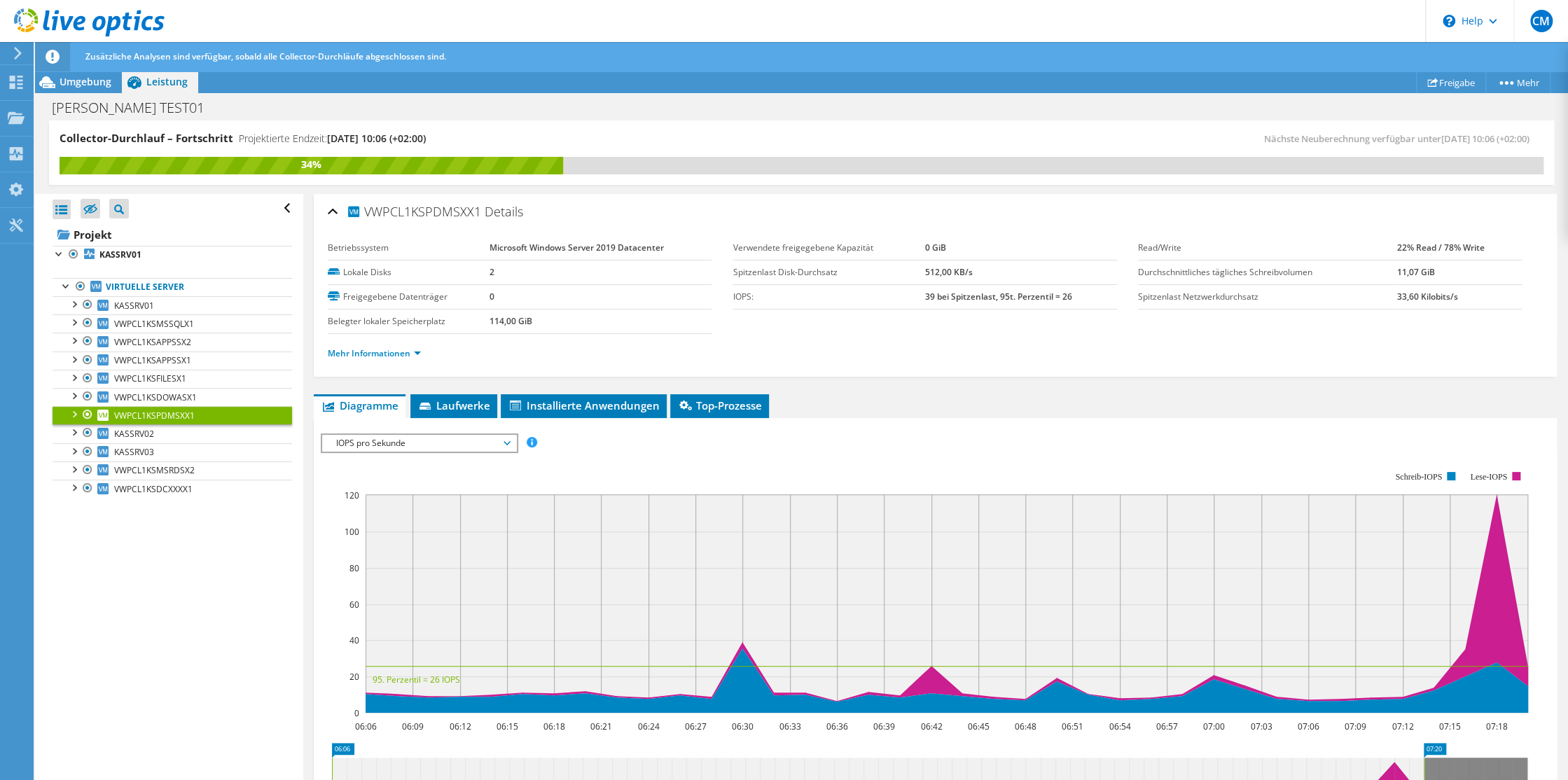
click at [183, 553] on div "Alle öffnen Alle schließen Ausgeschlossene Knoten verbergen Projektbaumfilter" at bounding box center [169, 488] width 268 height 588
